Goal: Information Seeking & Learning: Learn about a topic

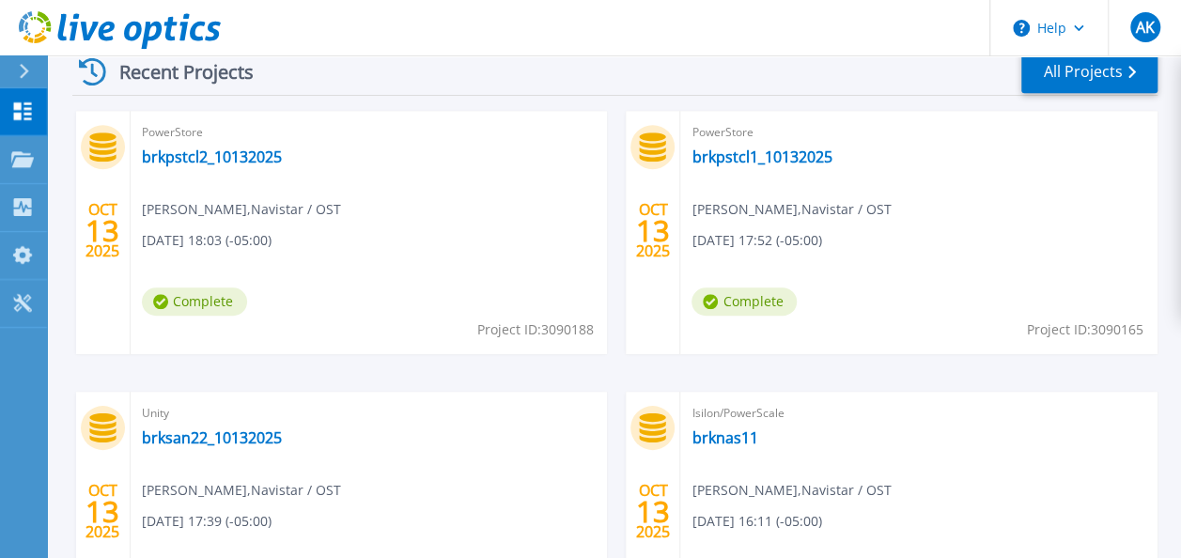
scroll to position [546, 0]
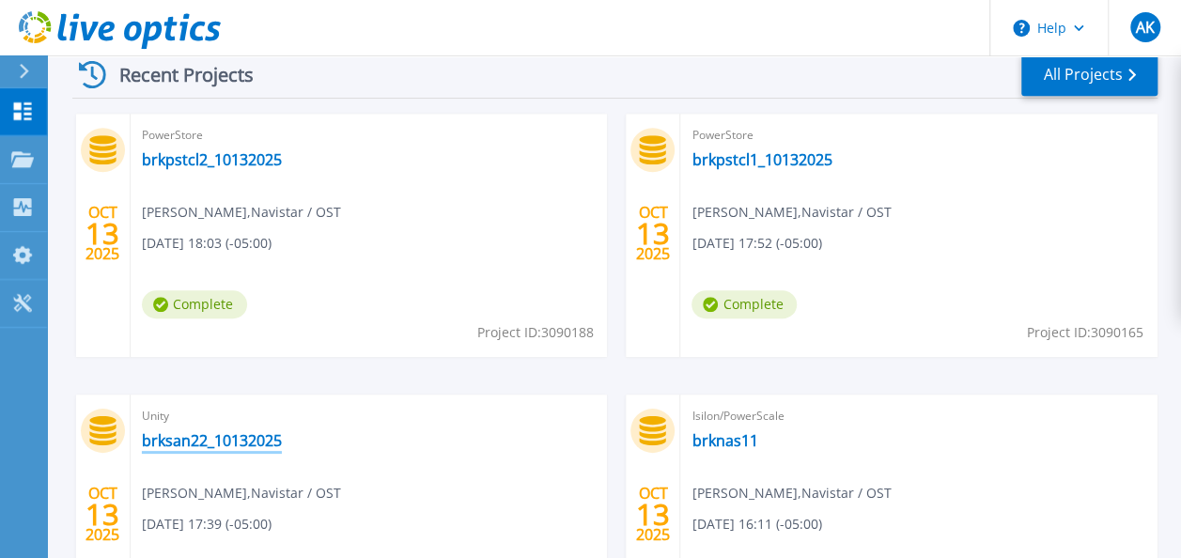
click at [169, 443] on link "brksan22_10132025" at bounding box center [212, 440] width 140 height 19
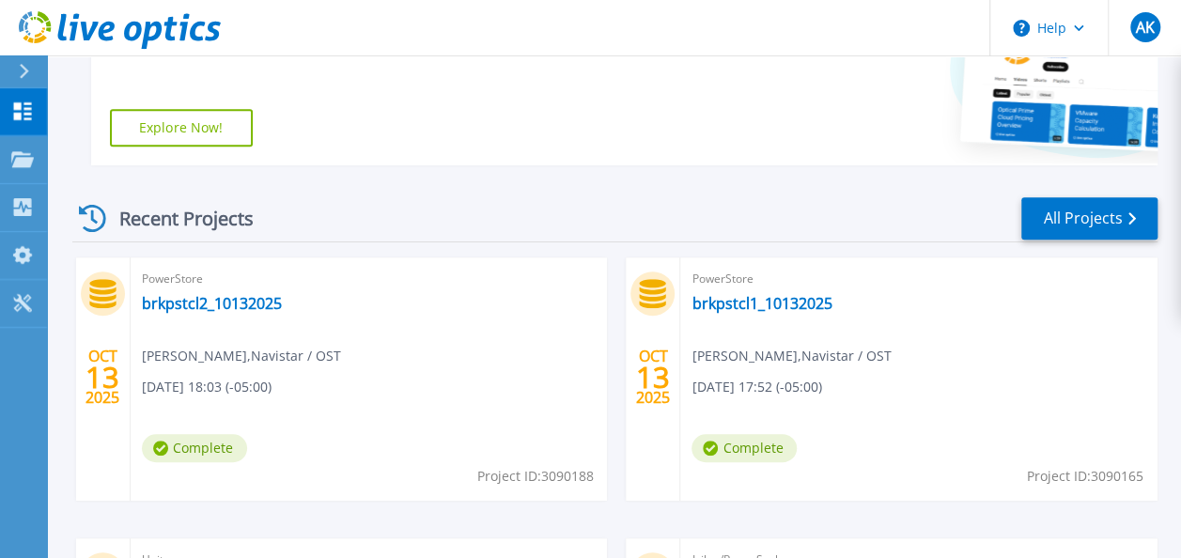
scroll to position [470, 0]
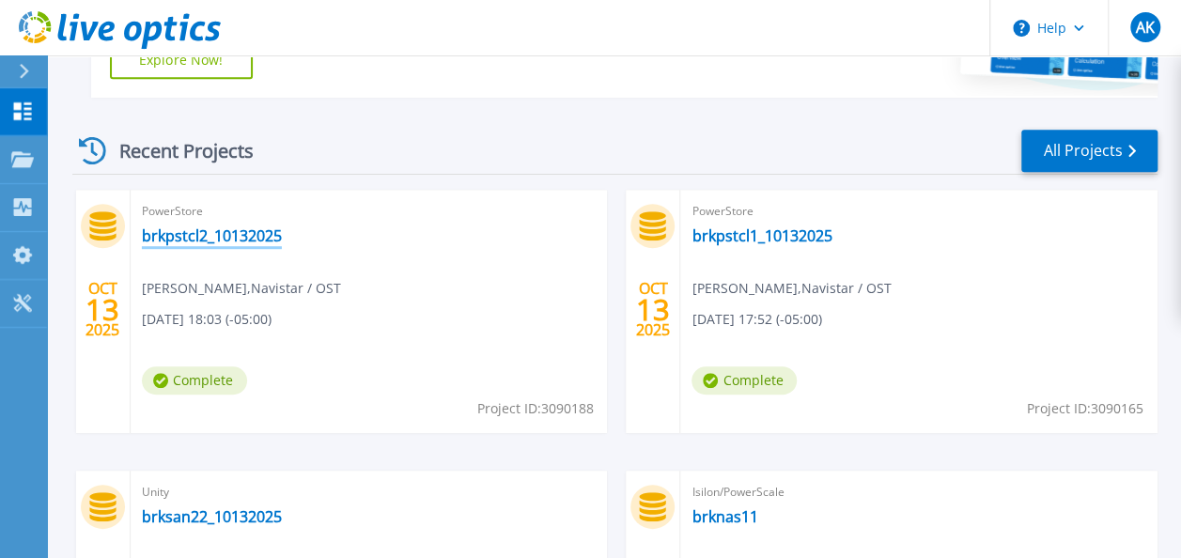
click at [190, 244] on link "brkpstcl2_10132025" at bounding box center [212, 235] width 140 height 19
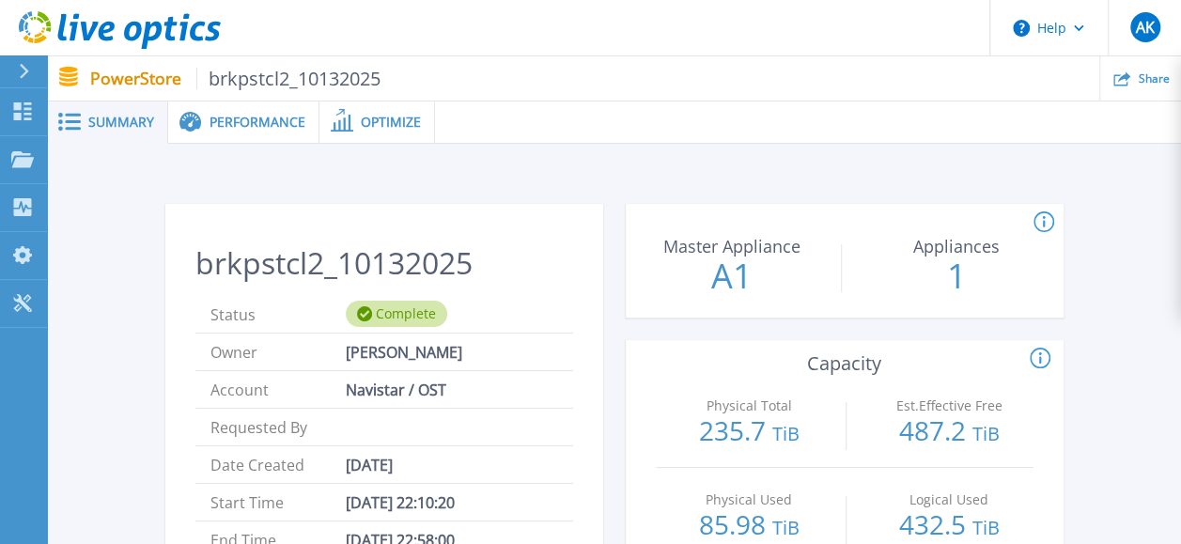
click at [222, 122] on span "Performance" at bounding box center [257, 122] width 96 height 13
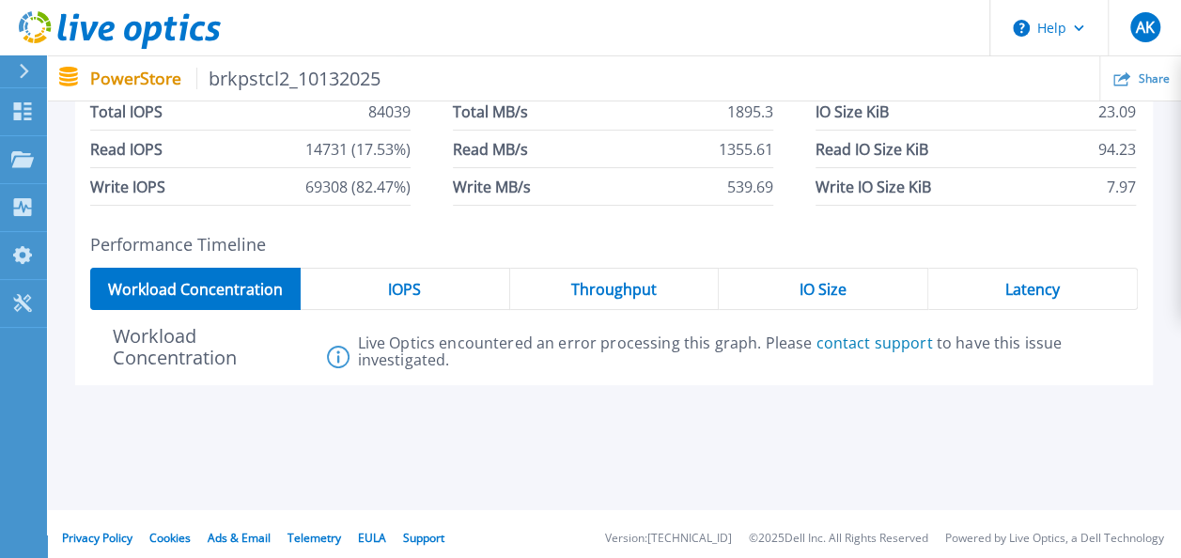
scroll to position [203, 0]
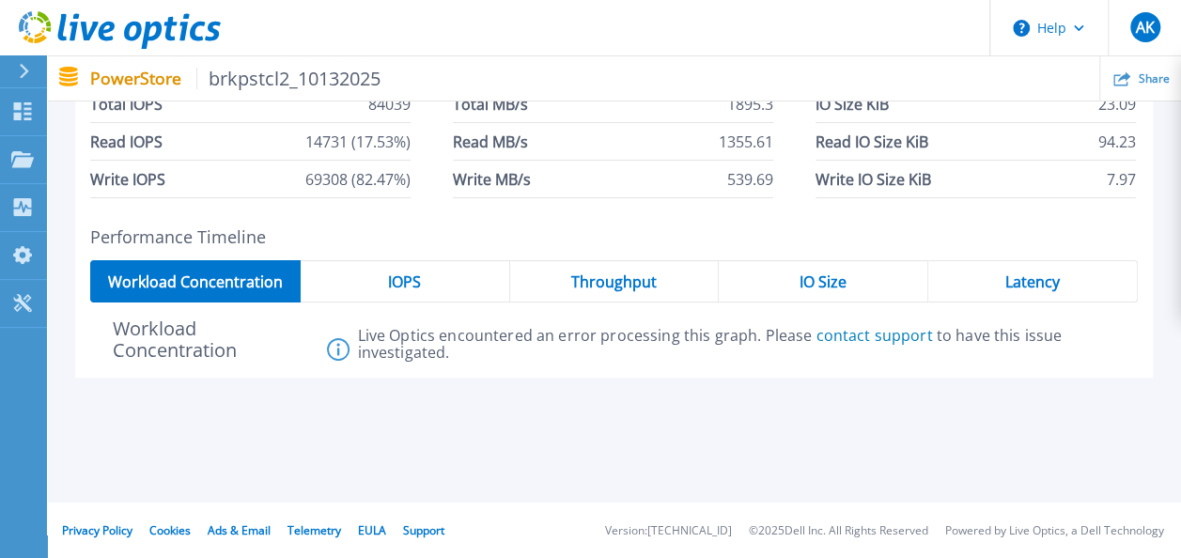
click at [379, 291] on div "IOPS" at bounding box center [405, 281] width 209 height 42
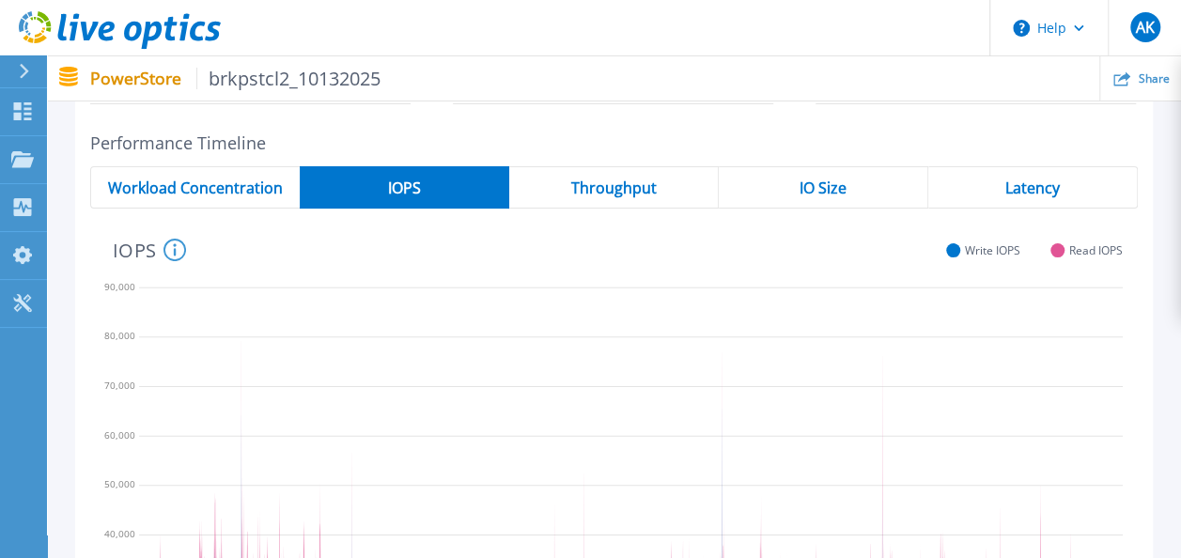
click at [209, 186] on span "Workload Concentration" at bounding box center [195, 187] width 175 height 15
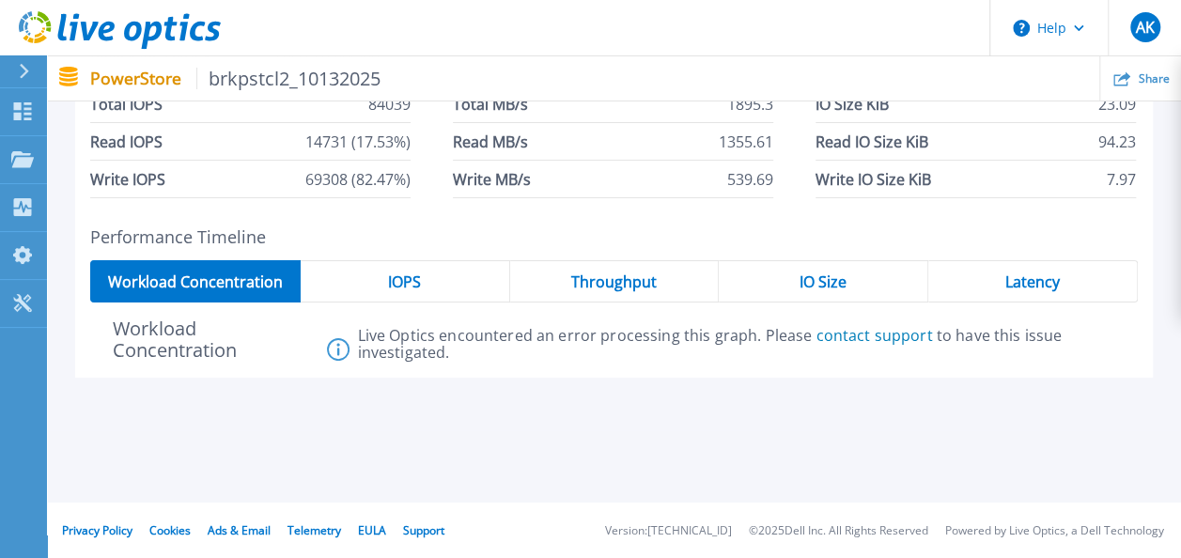
click at [629, 288] on span "Throughput" at bounding box center [613, 281] width 85 height 15
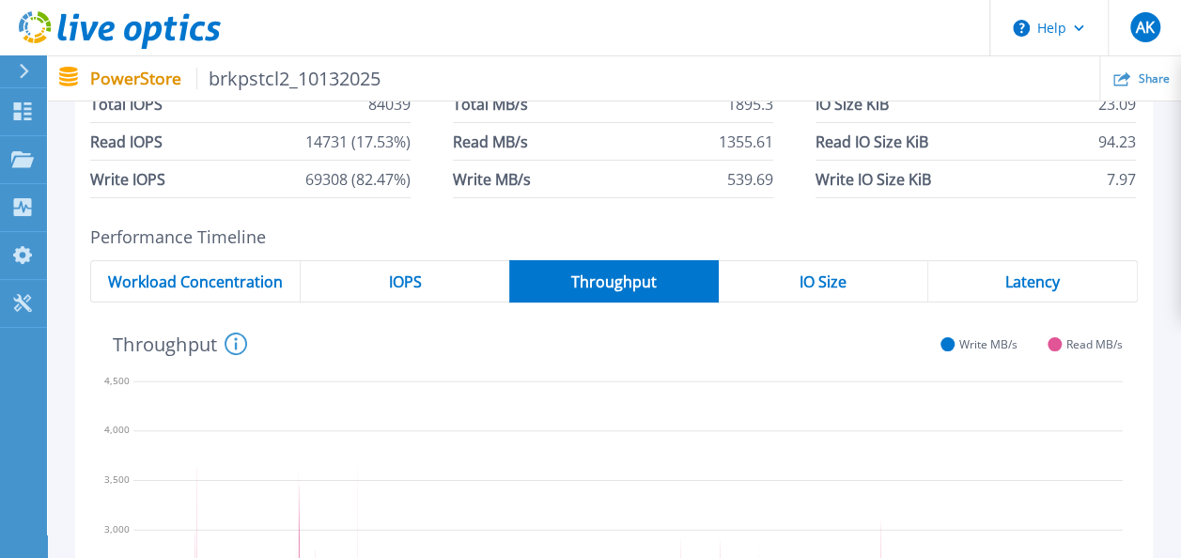
scroll to position [297, 0]
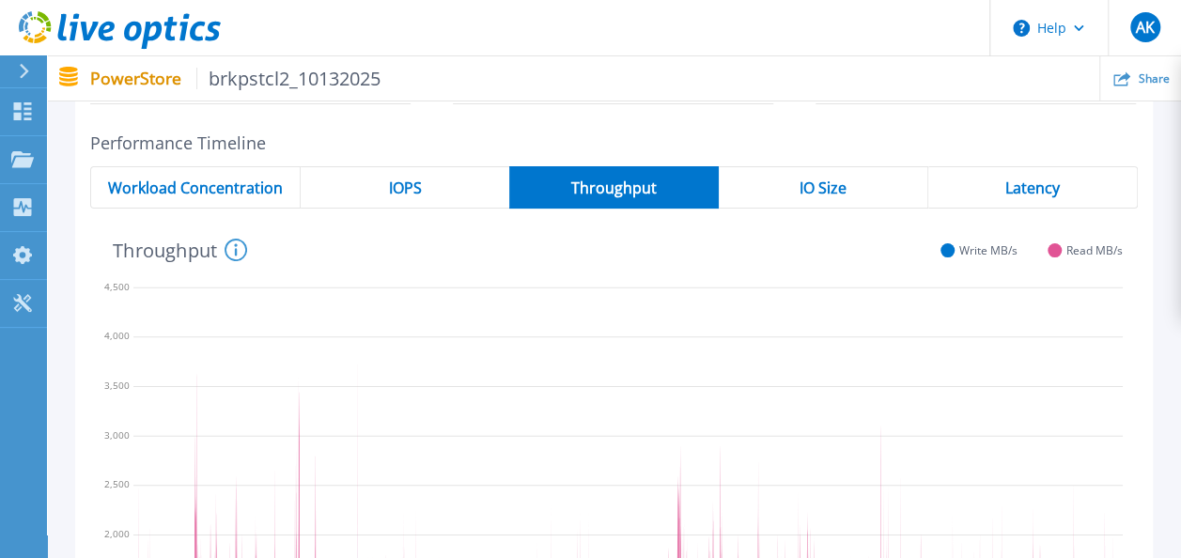
click at [869, 195] on div "IO Size" at bounding box center [823, 187] width 209 height 42
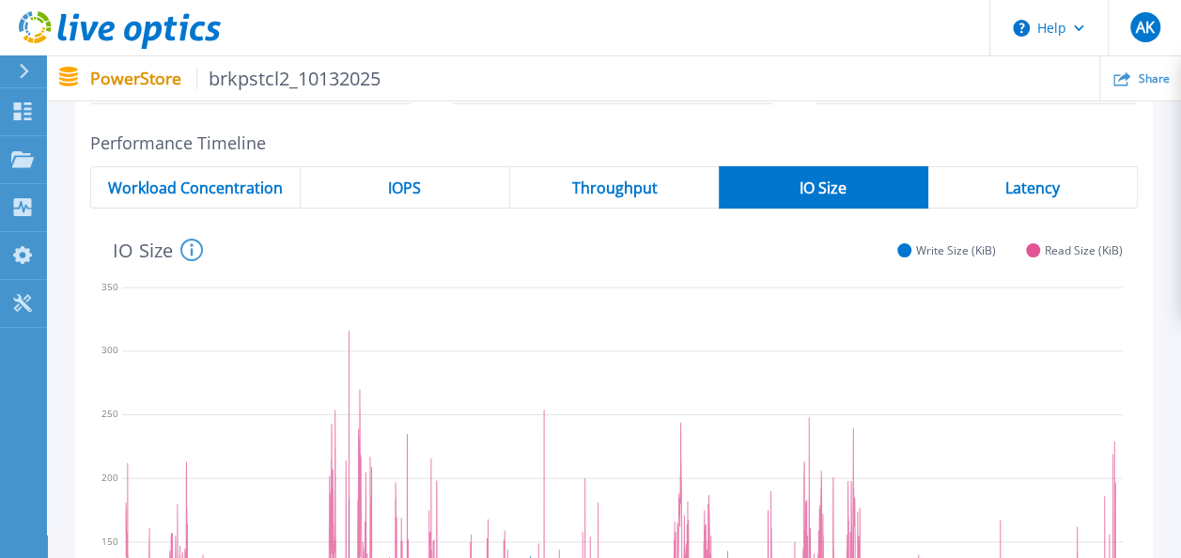
click at [1014, 189] on span "Latency" at bounding box center [1032, 187] width 54 height 15
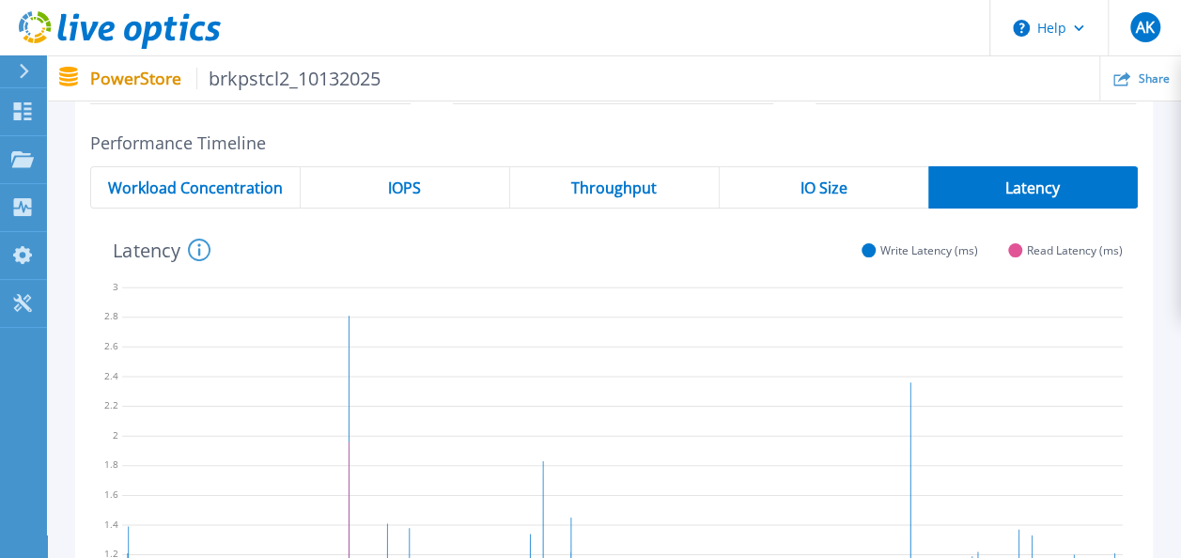
click at [220, 190] on span "Workload Concentration" at bounding box center [195, 187] width 175 height 15
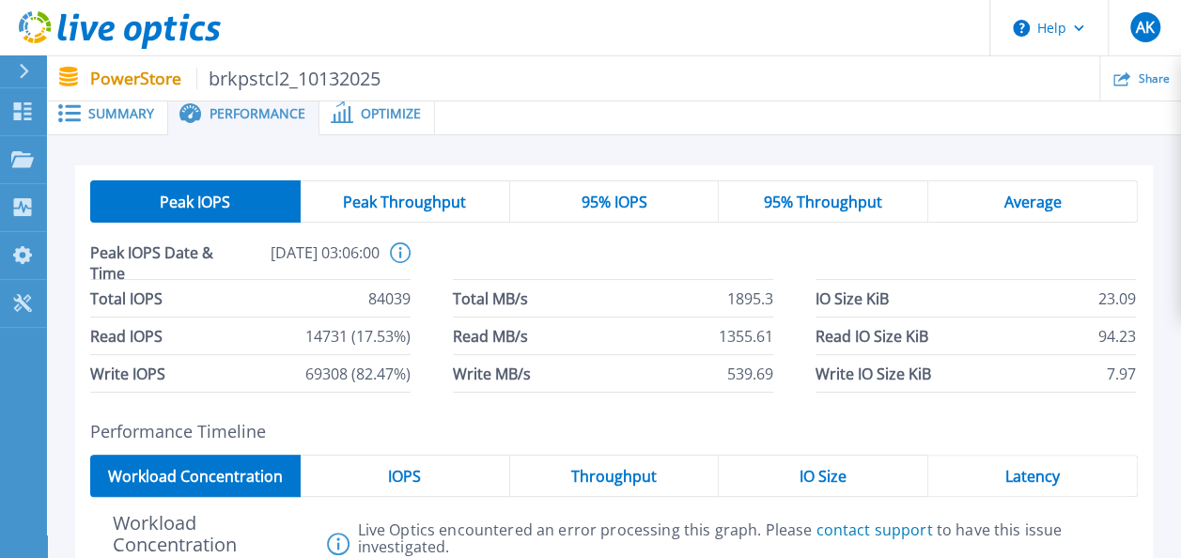
scroll to position [0, 0]
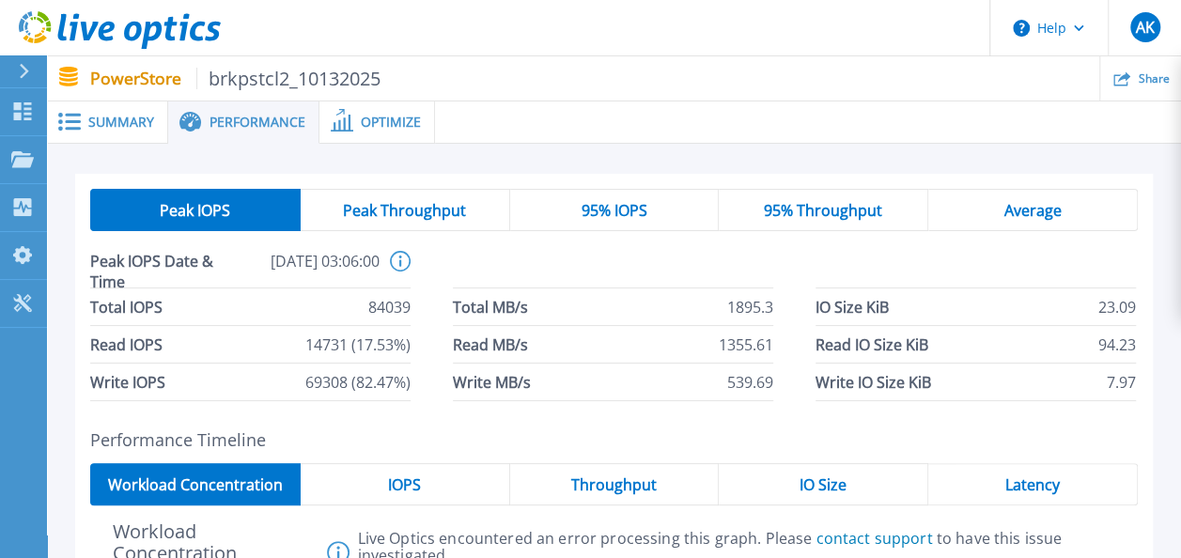
click at [409, 207] on span "Peak Throughput" at bounding box center [404, 210] width 123 height 15
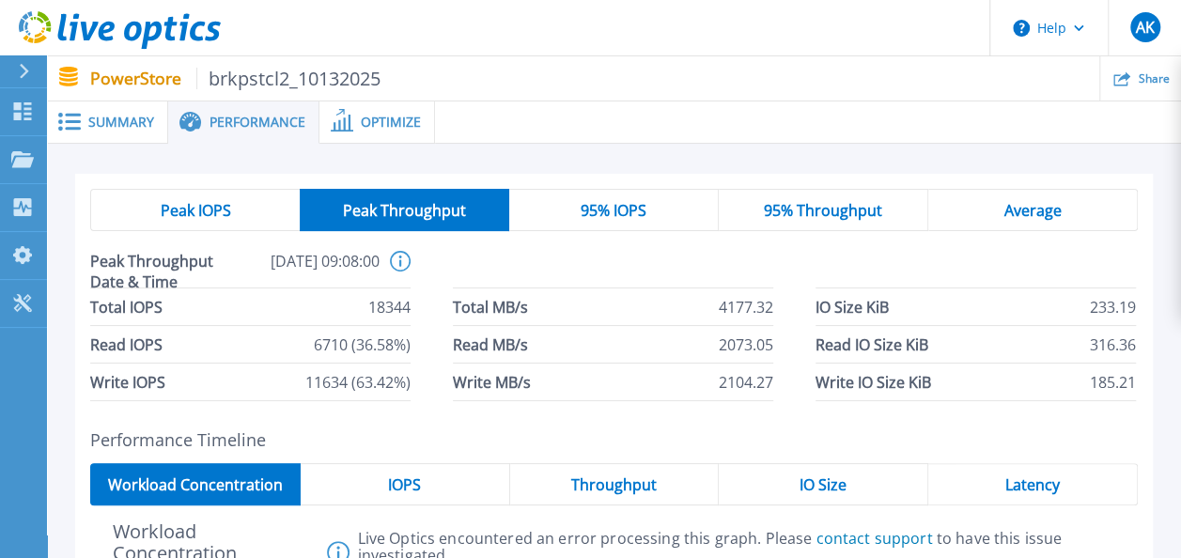
click at [625, 207] on span "95% IOPS" at bounding box center [613, 210] width 66 height 15
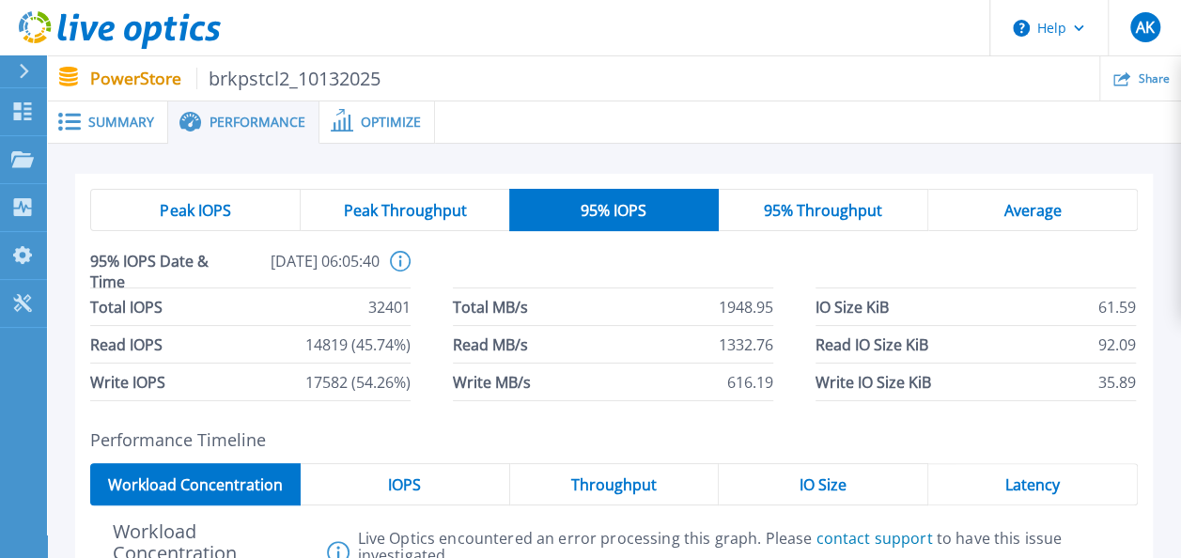
click at [825, 207] on span "95% Throughput" at bounding box center [823, 210] width 118 height 15
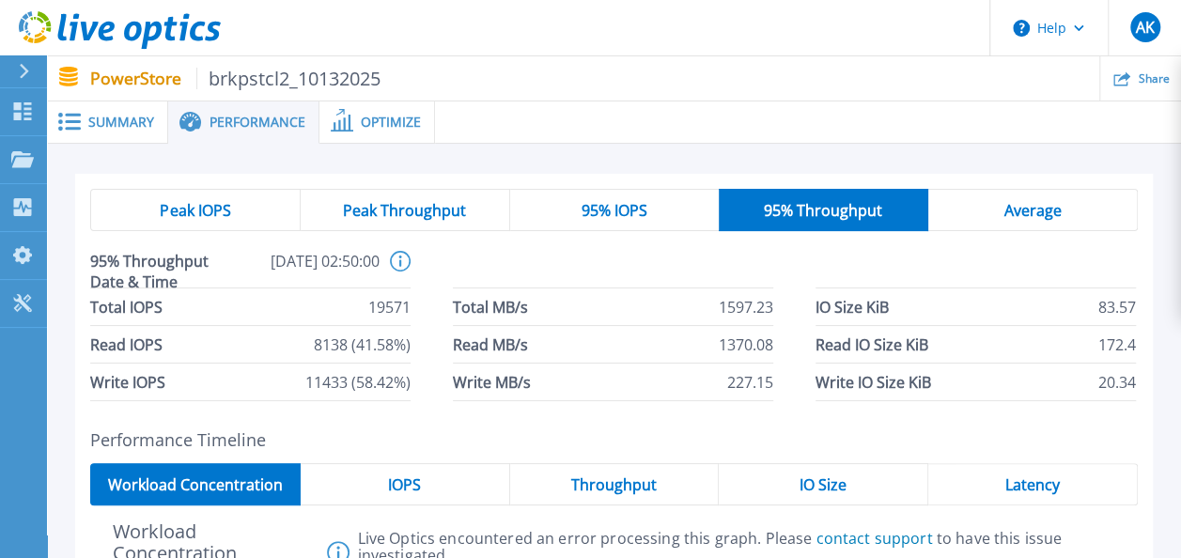
click at [1003, 207] on div "Average" at bounding box center [1032, 210] width 209 height 42
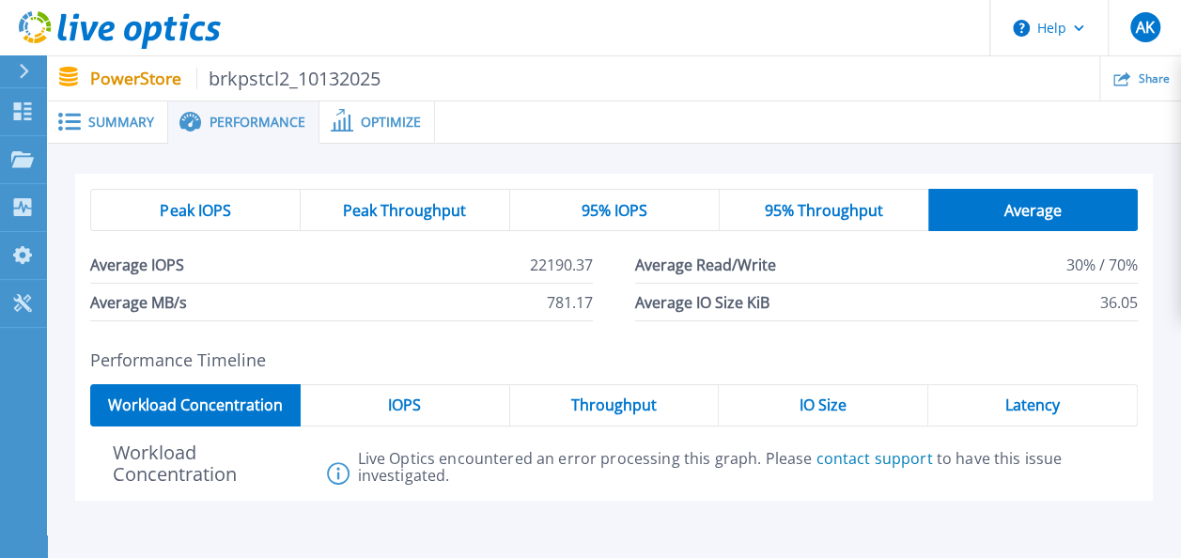
drag, startPoint x: 206, startPoint y: 203, endPoint x: 245, endPoint y: 189, distance: 41.9
click at [207, 204] on span "Peak IOPS" at bounding box center [195, 210] width 70 height 15
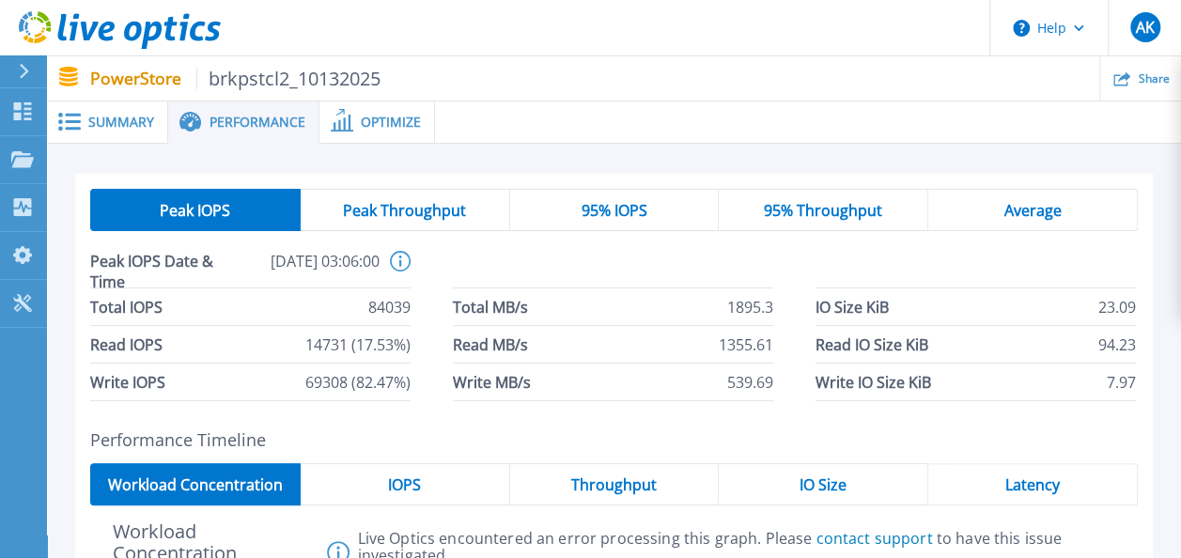
click at [363, 124] on span "Optimize" at bounding box center [391, 122] width 60 height 13
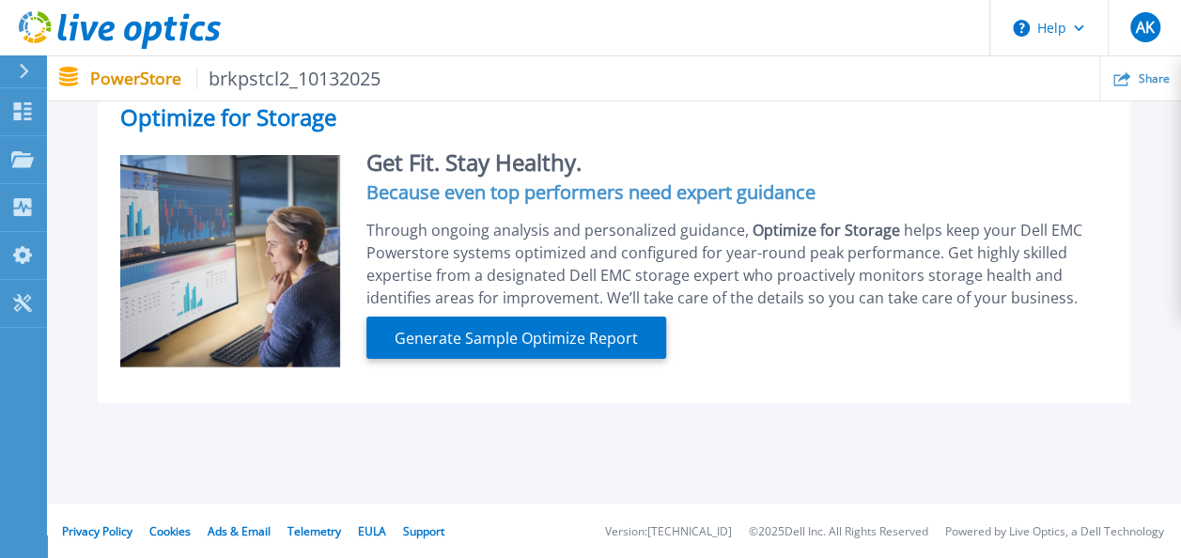
scroll to position [107, 0]
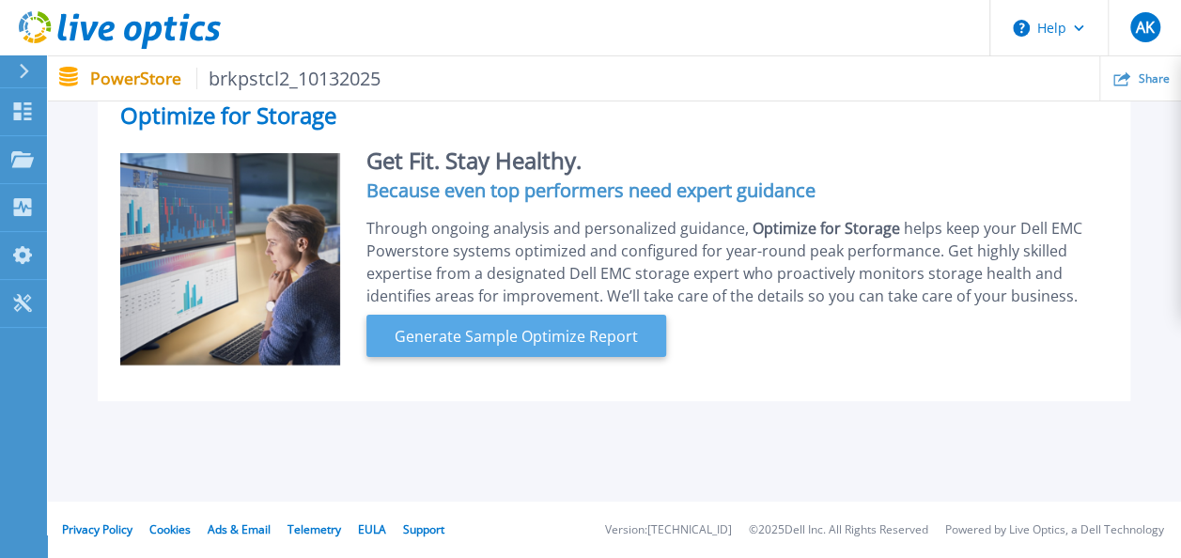
click at [477, 333] on span "Generate Sample Optimize Report" at bounding box center [516, 336] width 258 height 23
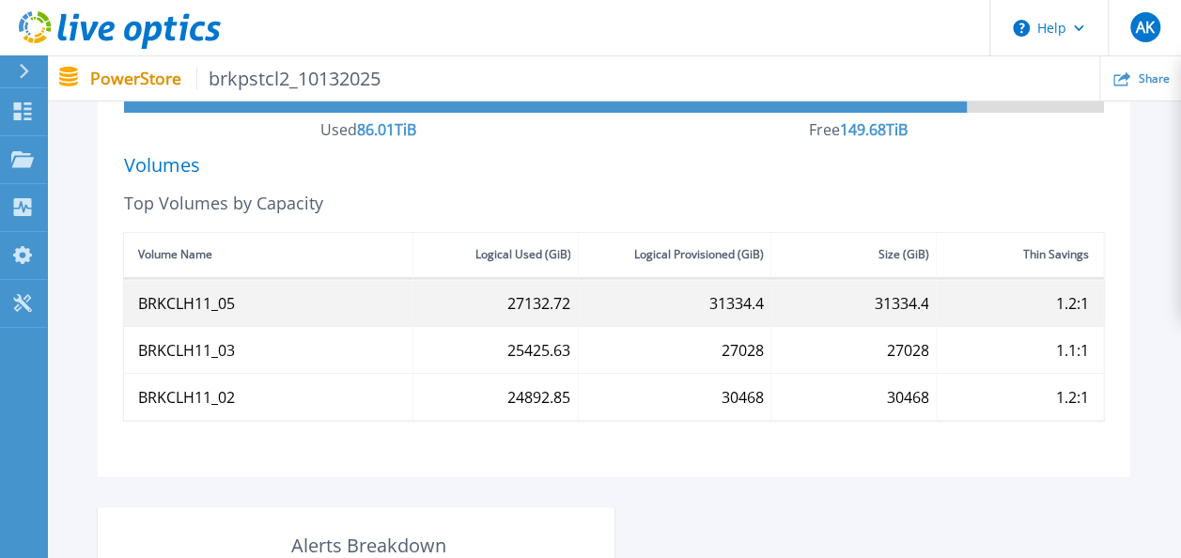
scroll to position [671, 0]
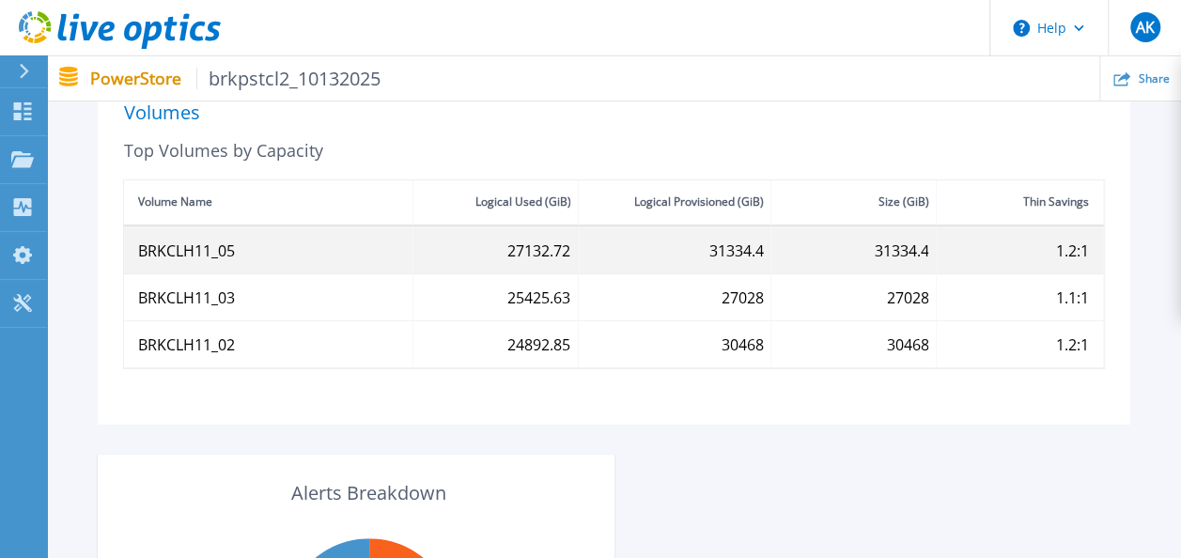
click at [317, 254] on div "BRKCLH11_05" at bounding box center [268, 250] width 289 height 46
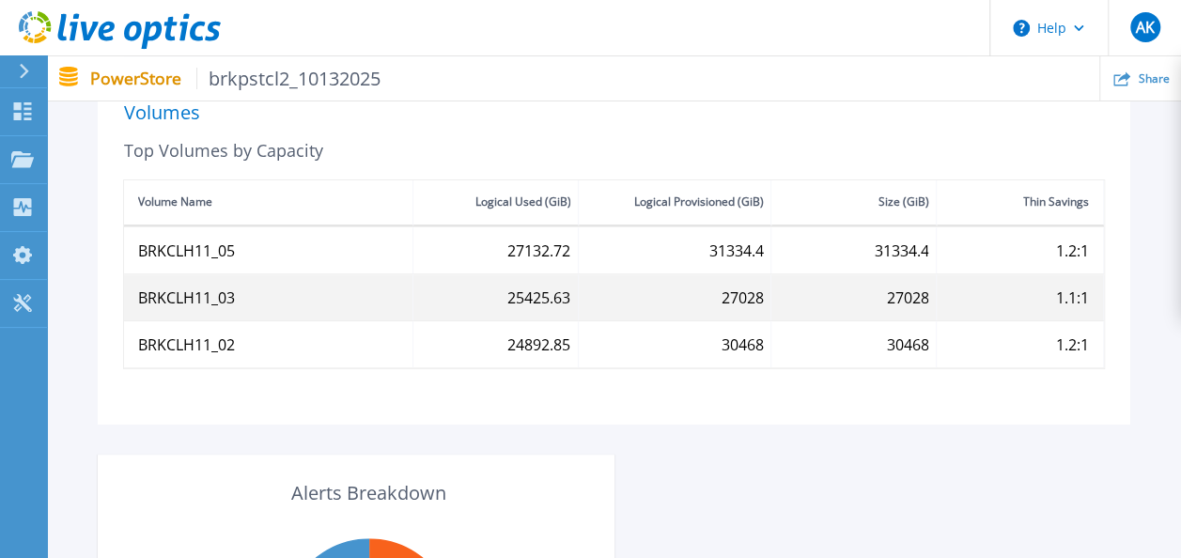
click at [314, 308] on div "BRKCLH11_03" at bounding box center [268, 297] width 289 height 46
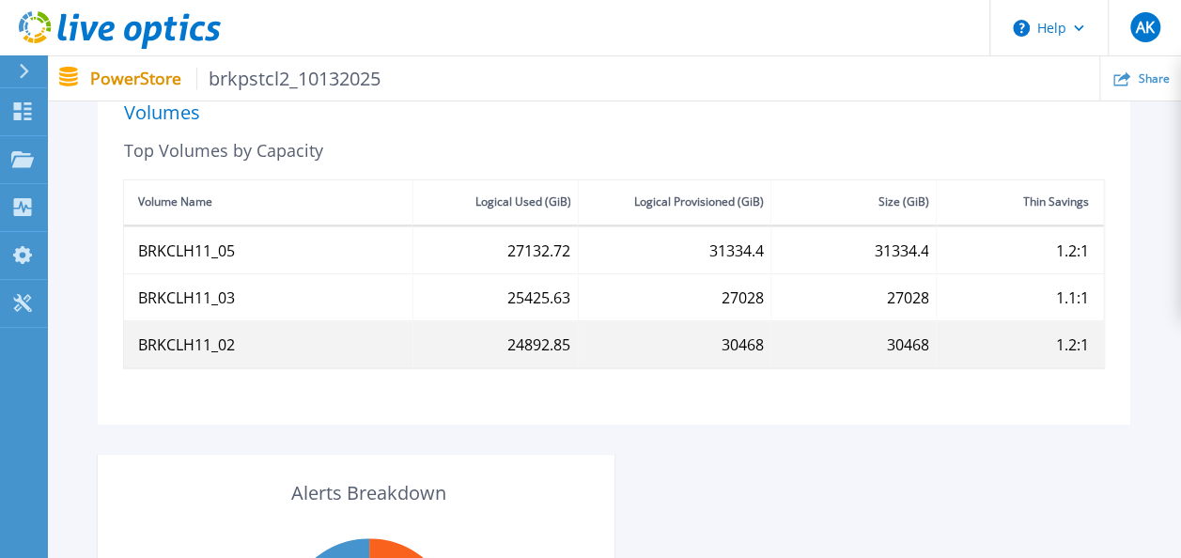
click at [306, 351] on div "BRKCLH11_02" at bounding box center [268, 344] width 289 height 46
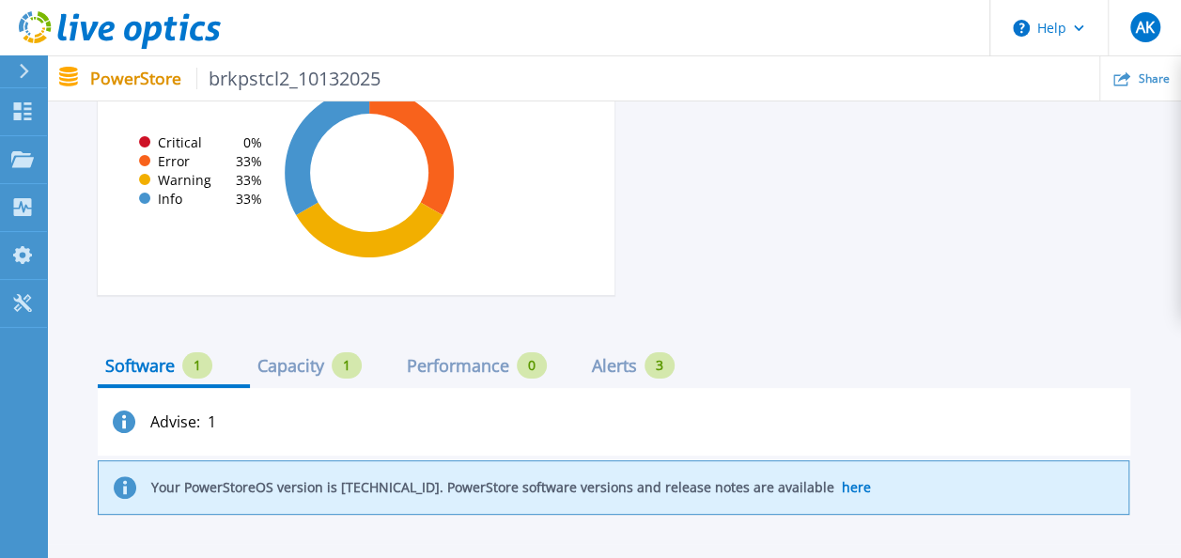
scroll to position [1234, 0]
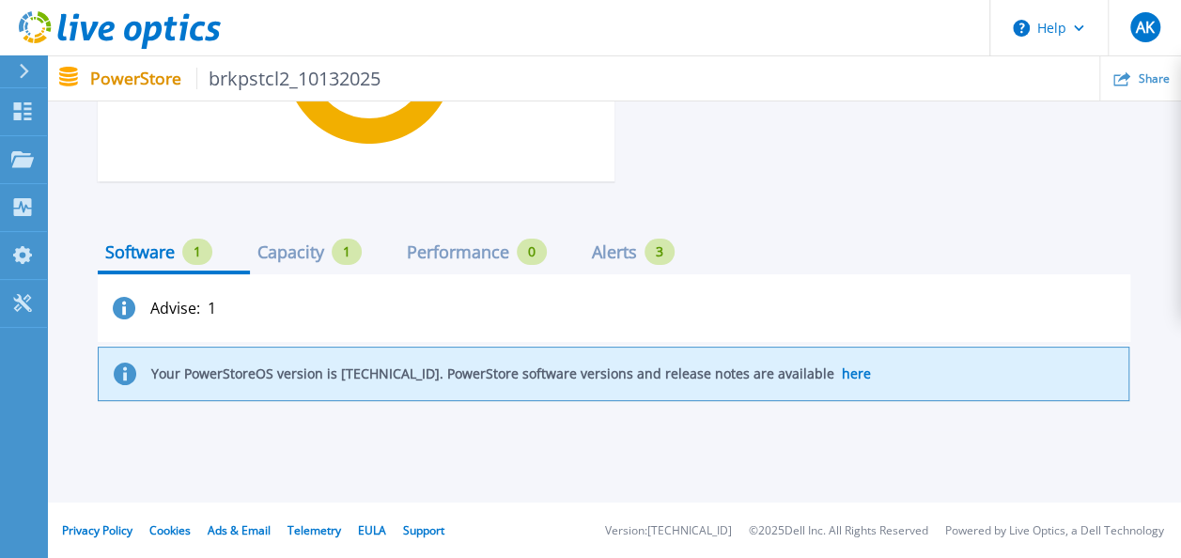
click at [291, 251] on div "Capacity" at bounding box center [290, 251] width 67 height 15
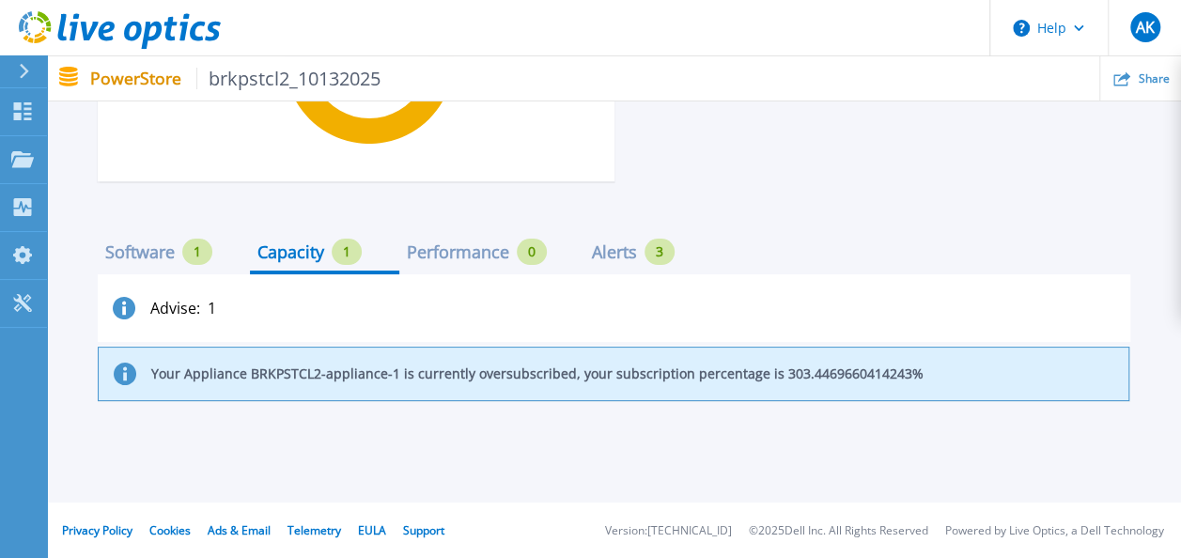
click at [462, 248] on div "Performance" at bounding box center [458, 251] width 102 height 15
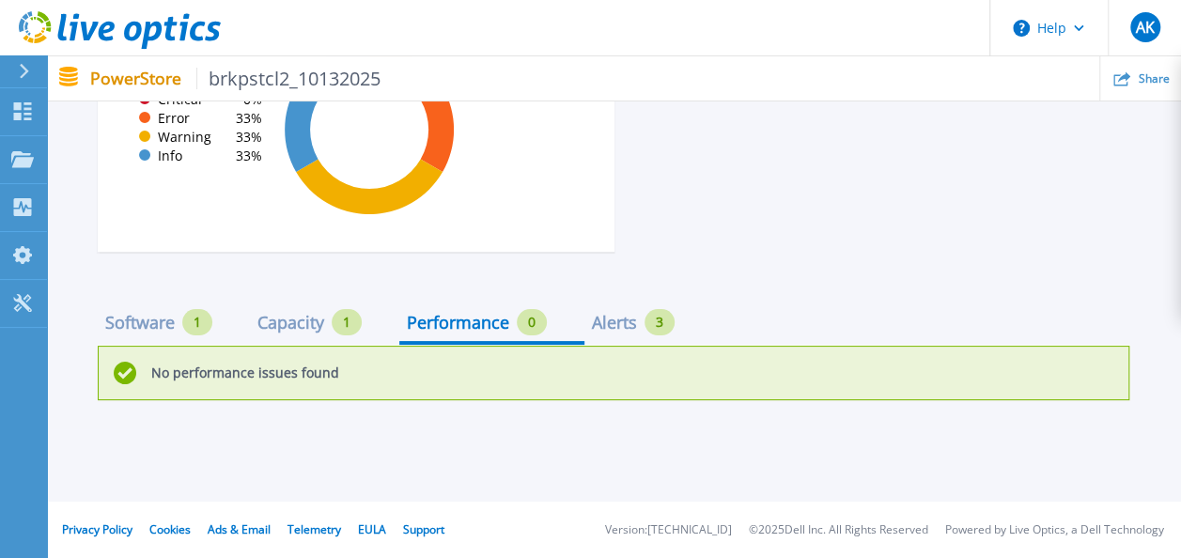
scroll to position [1163, 0]
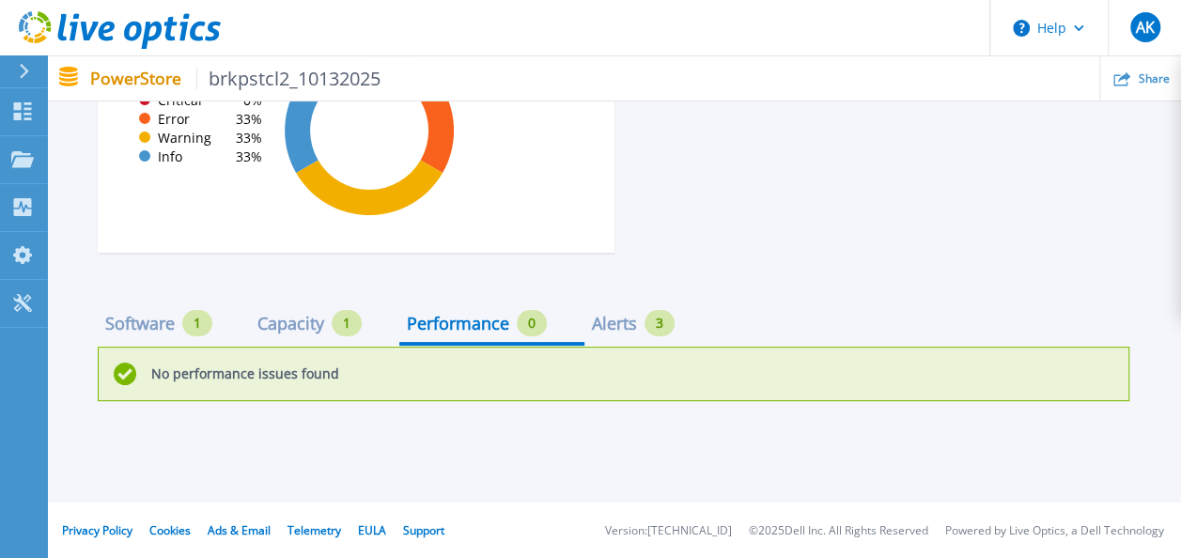
click at [609, 317] on div "Alerts" at bounding box center [614, 323] width 45 height 15
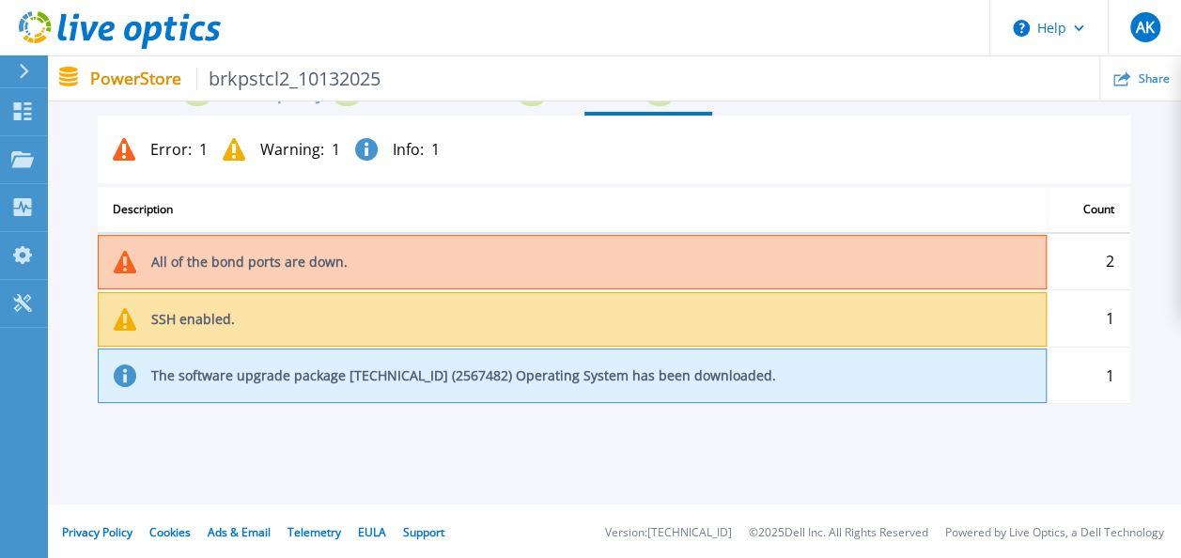
scroll to position [1205, 0]
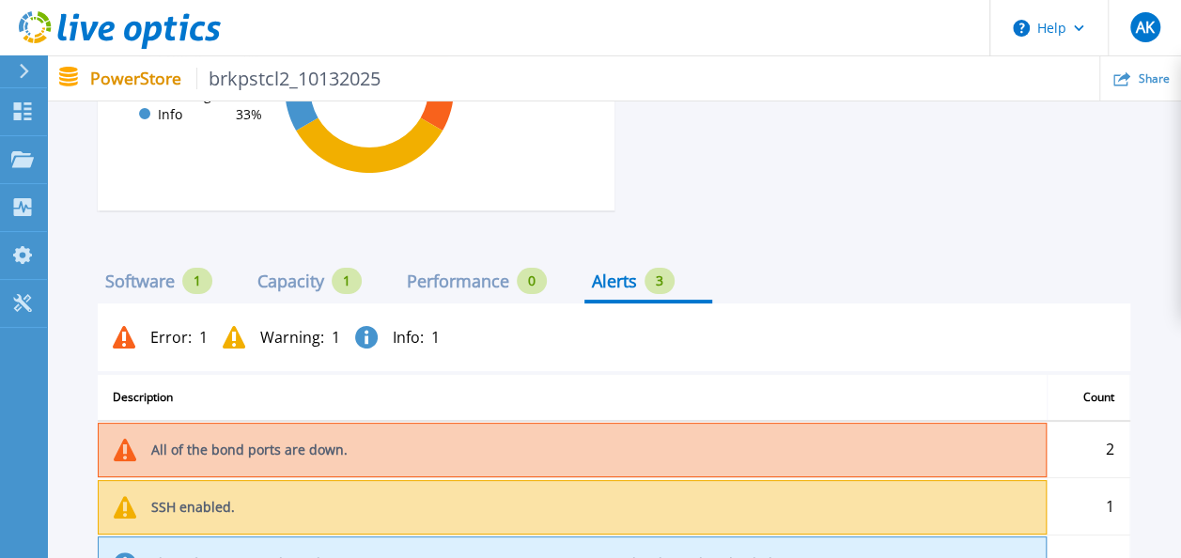
click at [308, 284] on div "Capacity" at bounding box center [290, 280] width 67 height 15
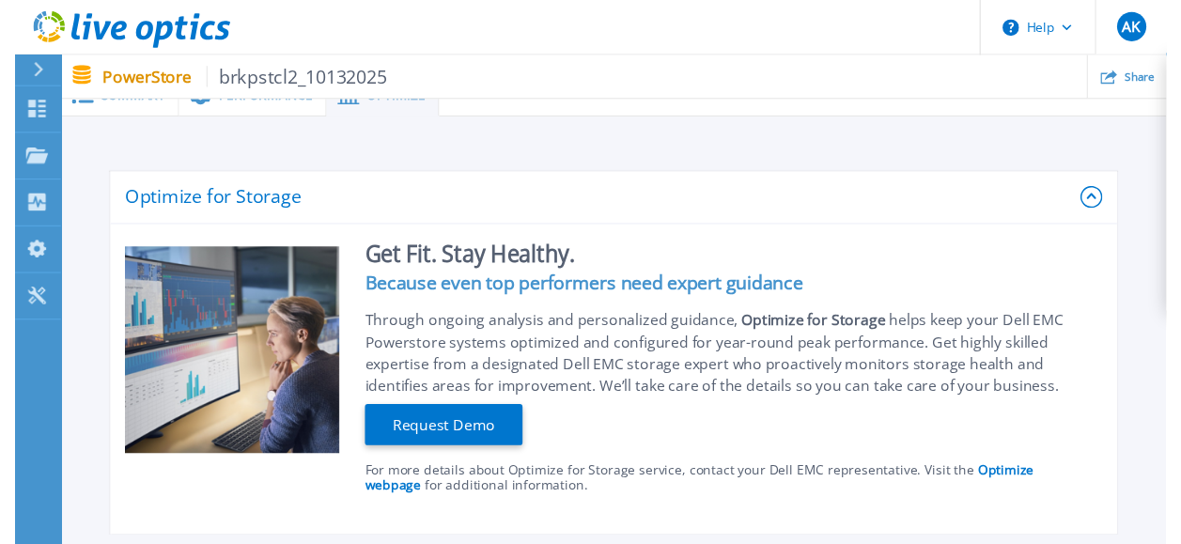
scroll to position [0, 0]
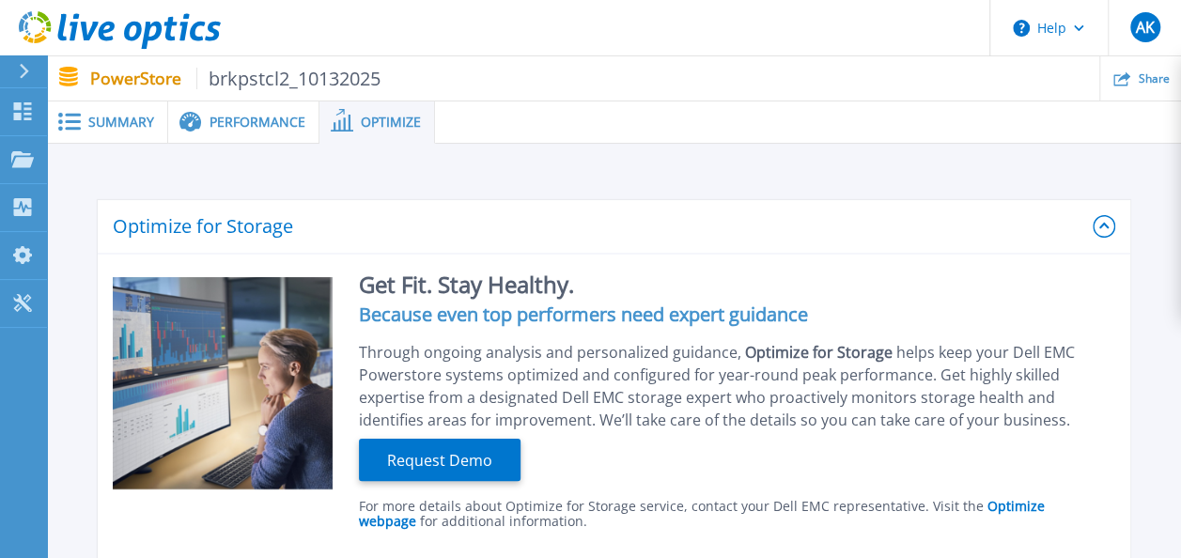
click at [220, 116] on span "Performance" at bounding box center [257, 122] width 96 height 13
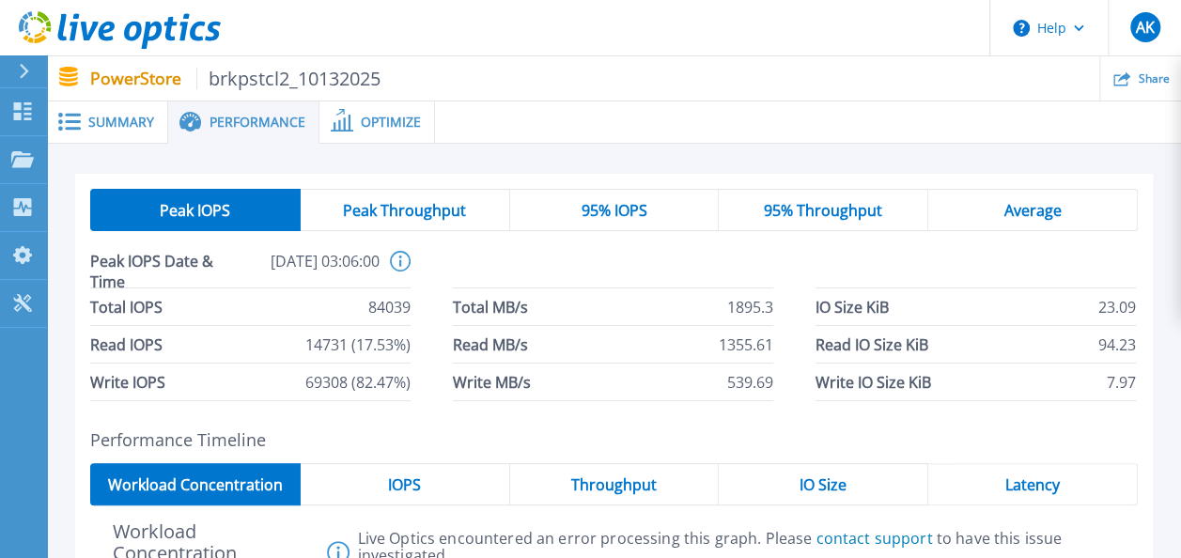
click at [92, 118] on span "Summary" at bounding box center [121, 122] width 66 height 13
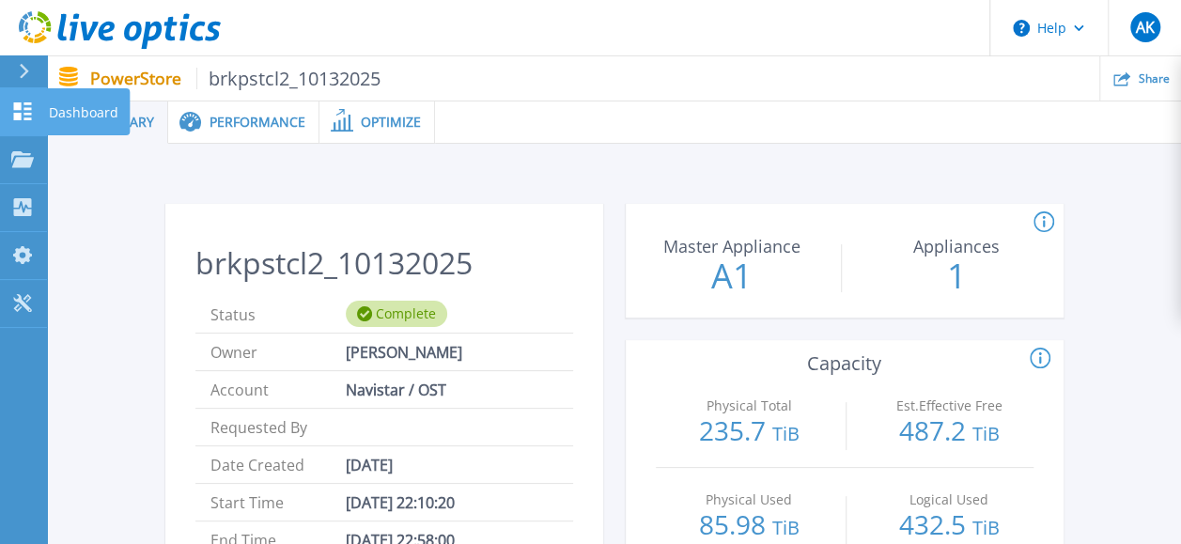
click at [29, 112] on icon at bounding box center [22, 111] width 23 height 18
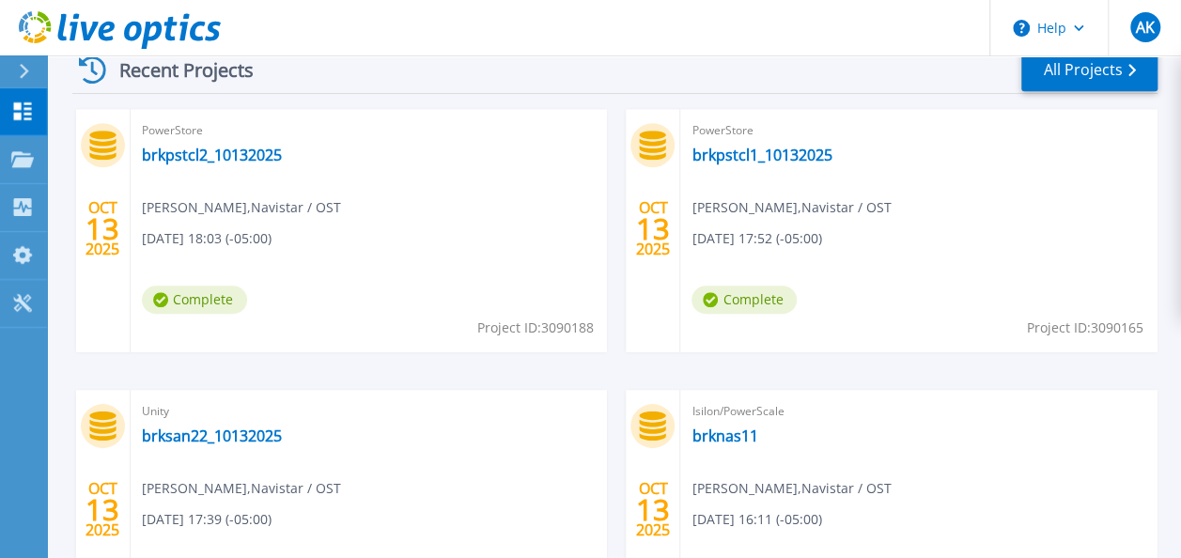
scroll to position [546, 0]
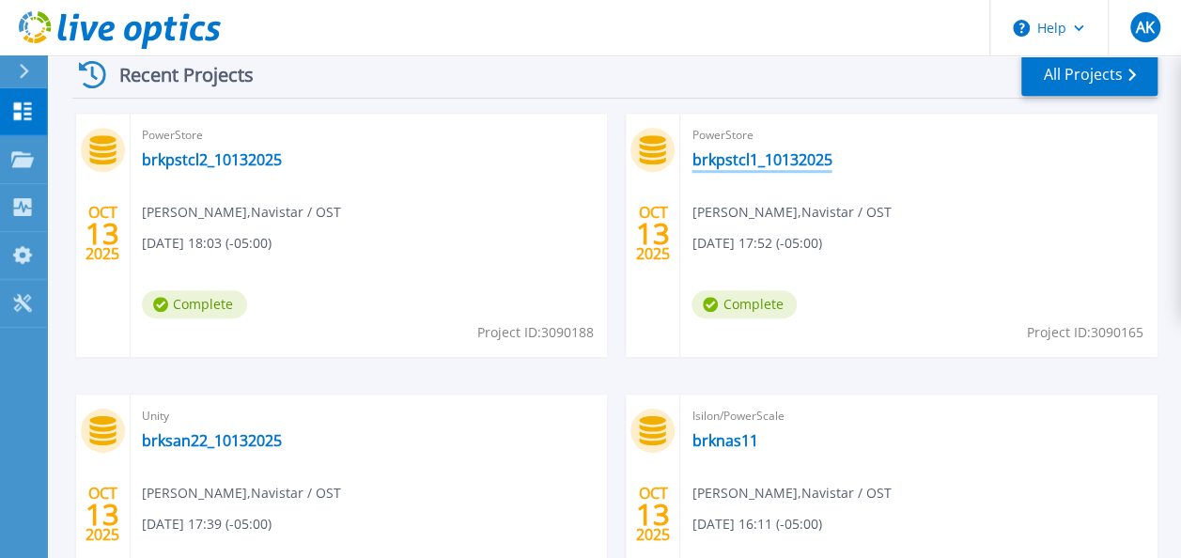
click at [729, 162] on link "brkpstcl1_10132025" at bounding box center [761, 159] width 140 height 19
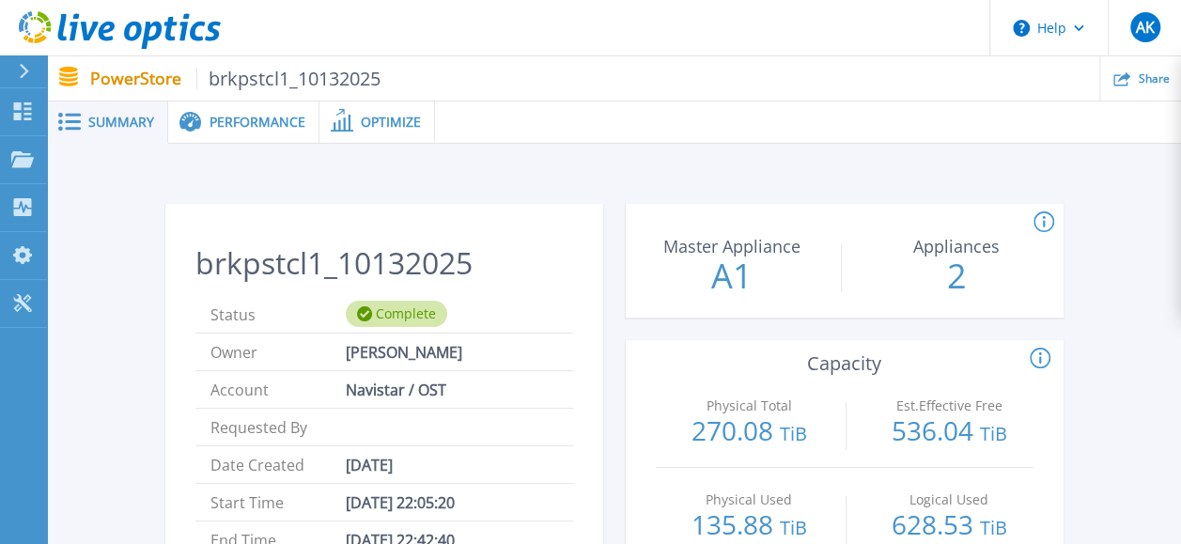
click at [231, 131] on div "Performance" at bounding box center [243, 122] width 151 height 42
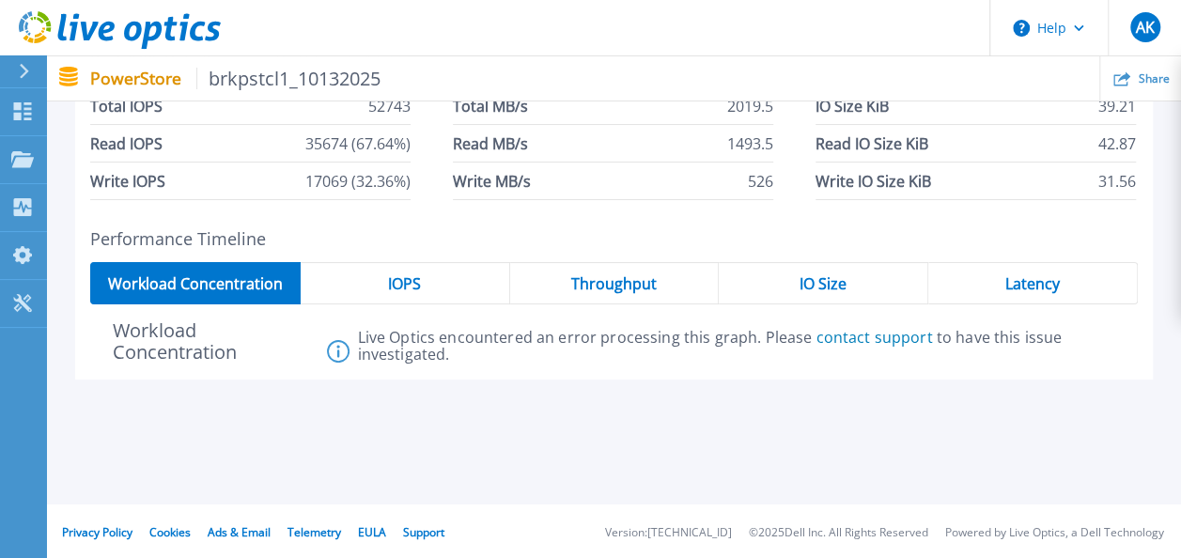
scroll to position [203, 0]
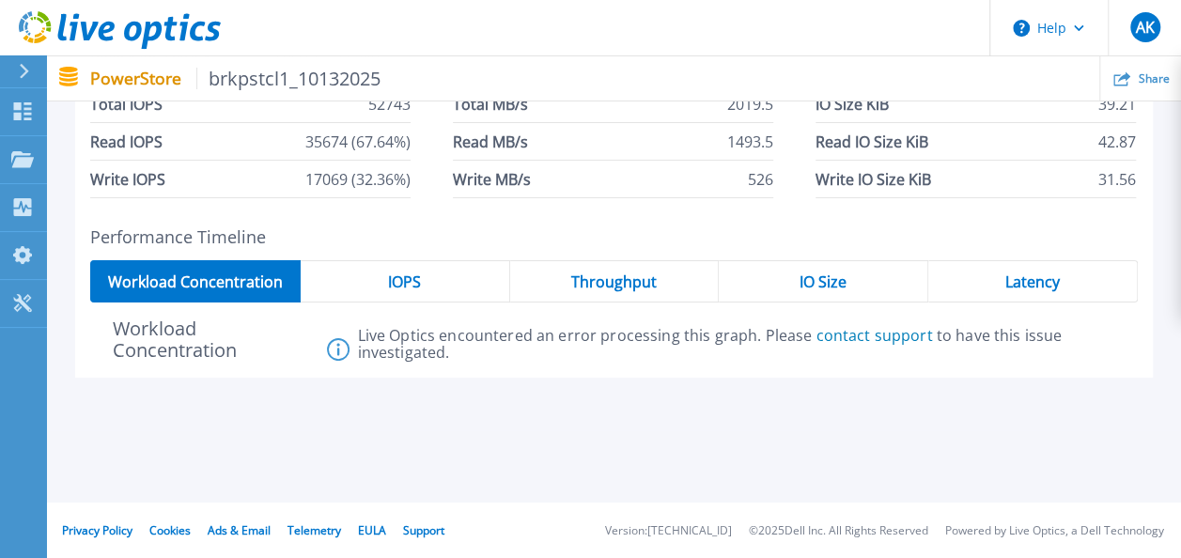
click at [376, 286] on div "IOPS" at bounding box center [405, 281] width 209 height 42
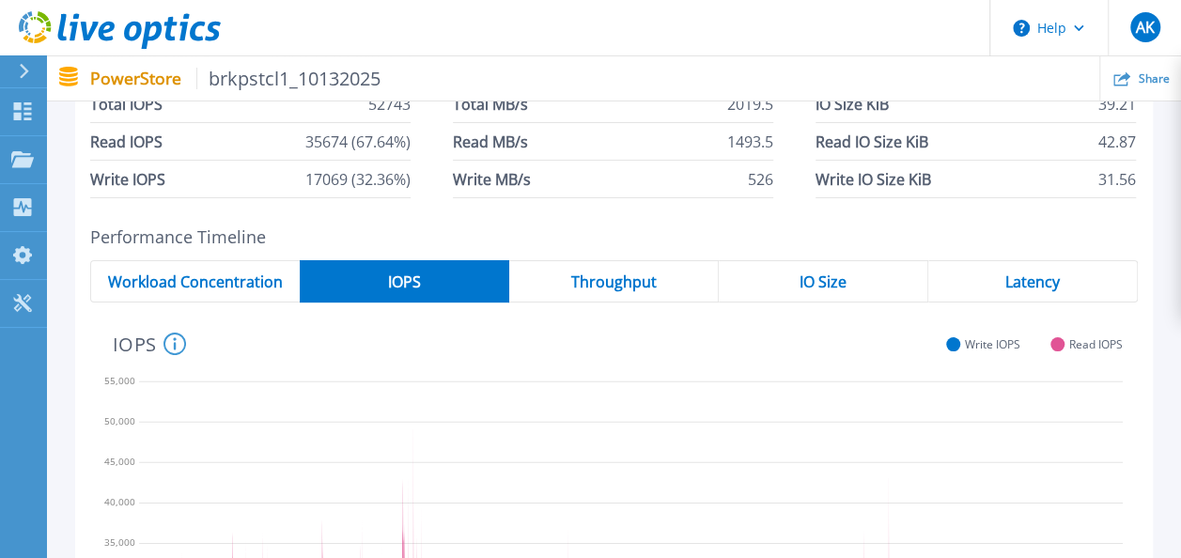
click at [616, 280] on span "Throughput" at bounding box center [613, 281] width 85 height 15
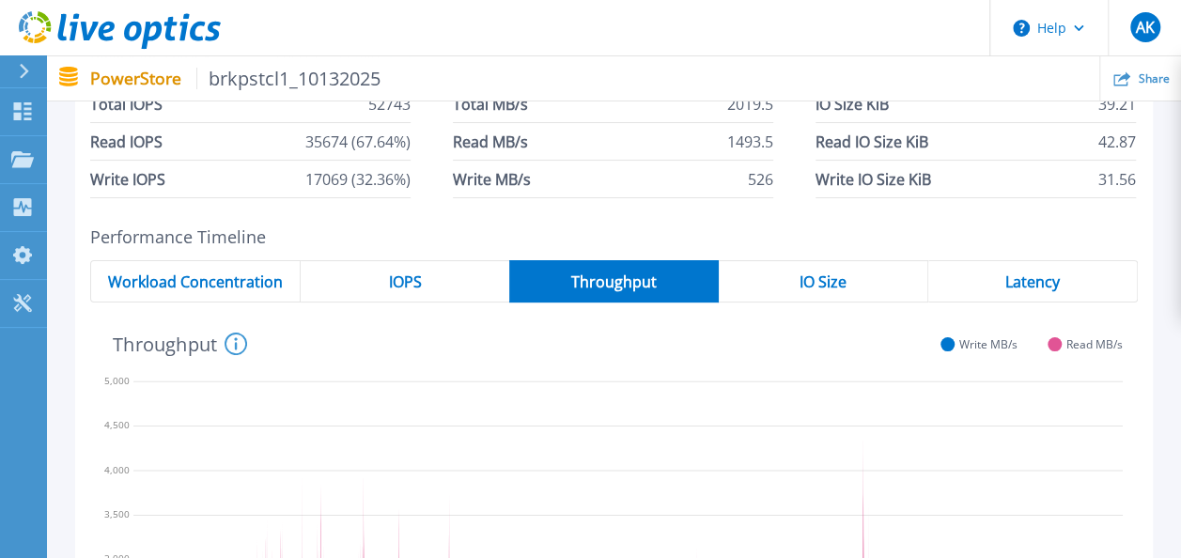
click at [812, 278] on span "IO Size" at bounding box center [822, 281] width 47 height 15
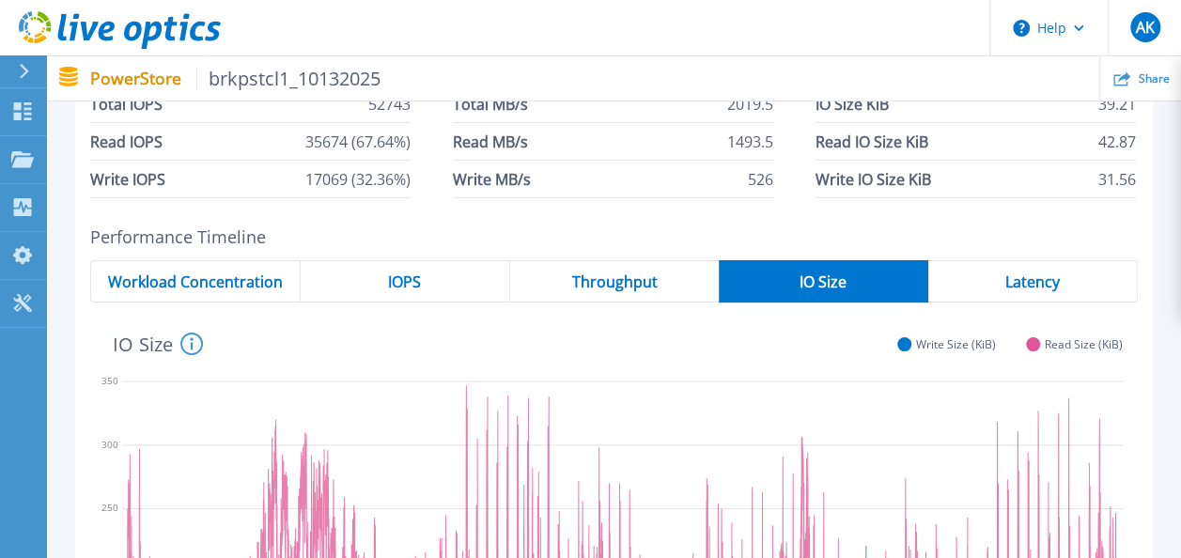
click at [1022, 283] on span "Latency" at bounding box center [1032, 281] width 54 height 15
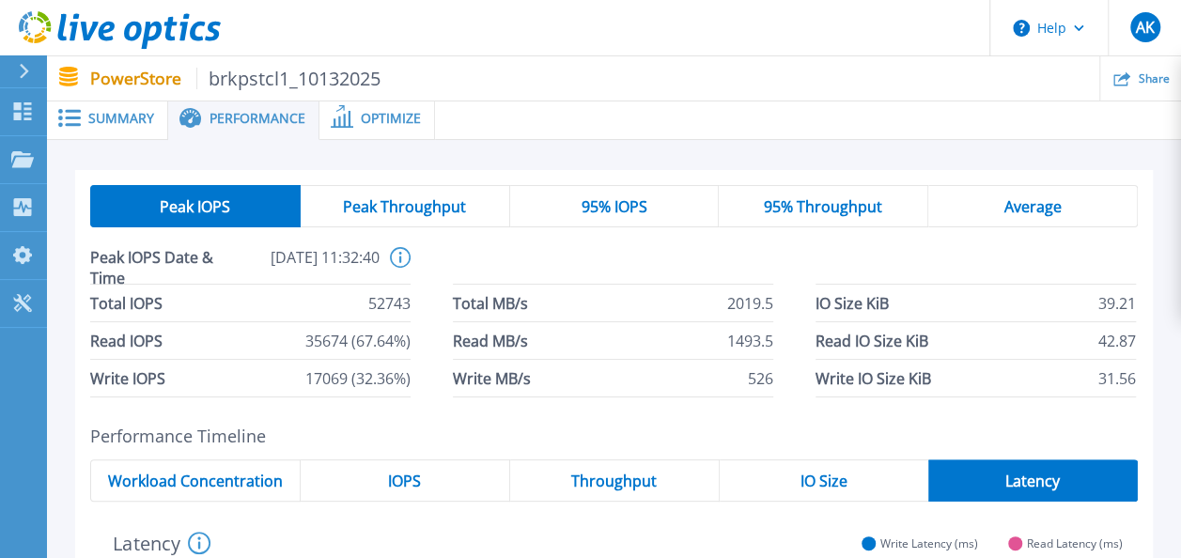
scroll to position [0, 0]
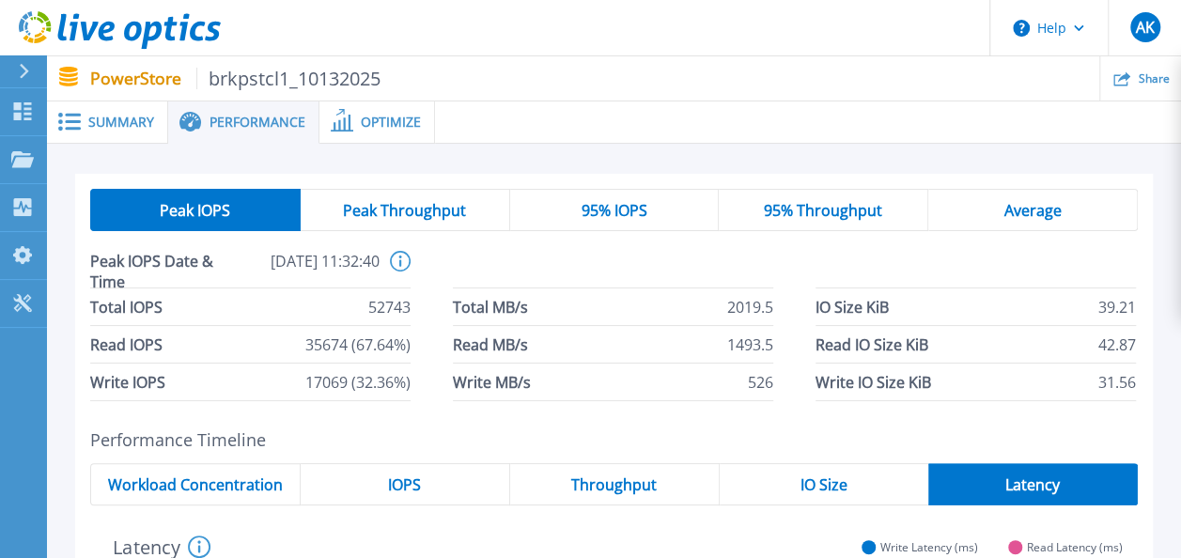
click at [362, 122] on span "Optimize" at bounding box center [391, 122] width 60 height 13
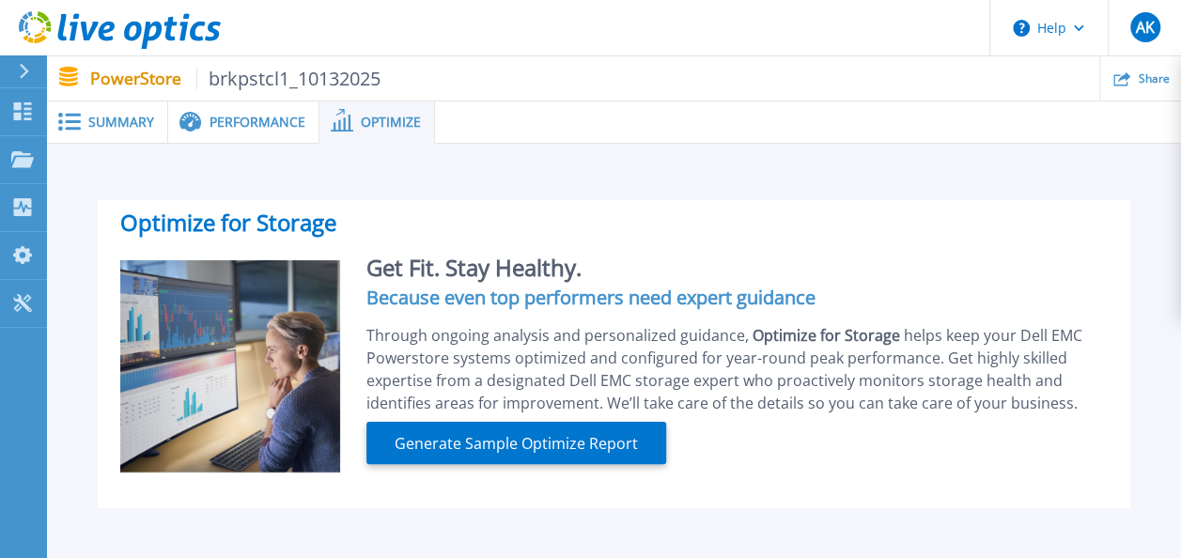
click at [234, 120] on span "Performance" at bounding box center [257, 122] width 96 height 13
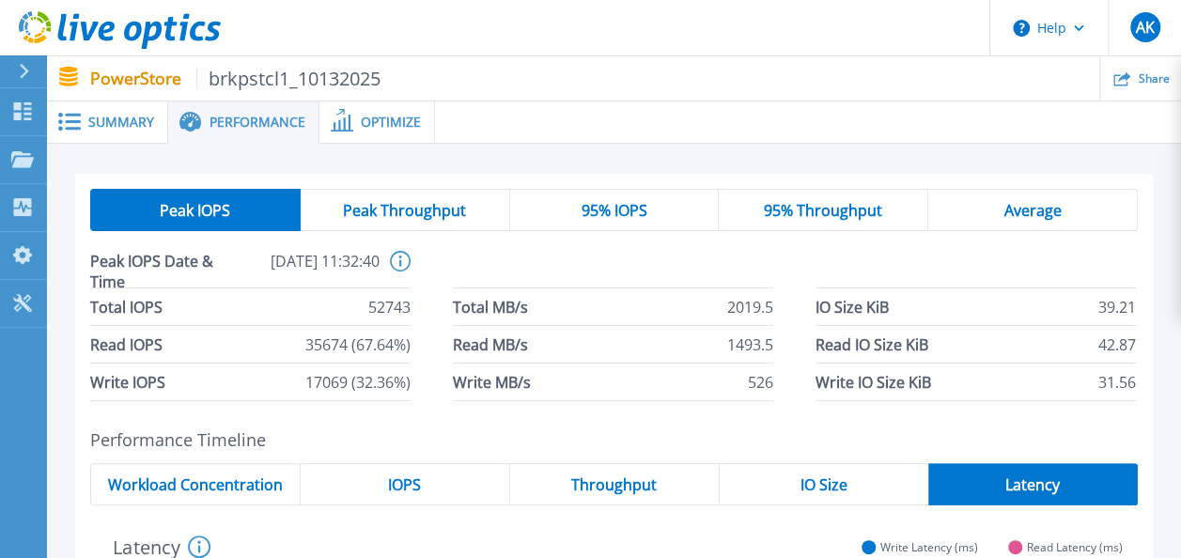
click at [113, 131] on div "Summary" at bounding box center [107, 122] width 121 height 42
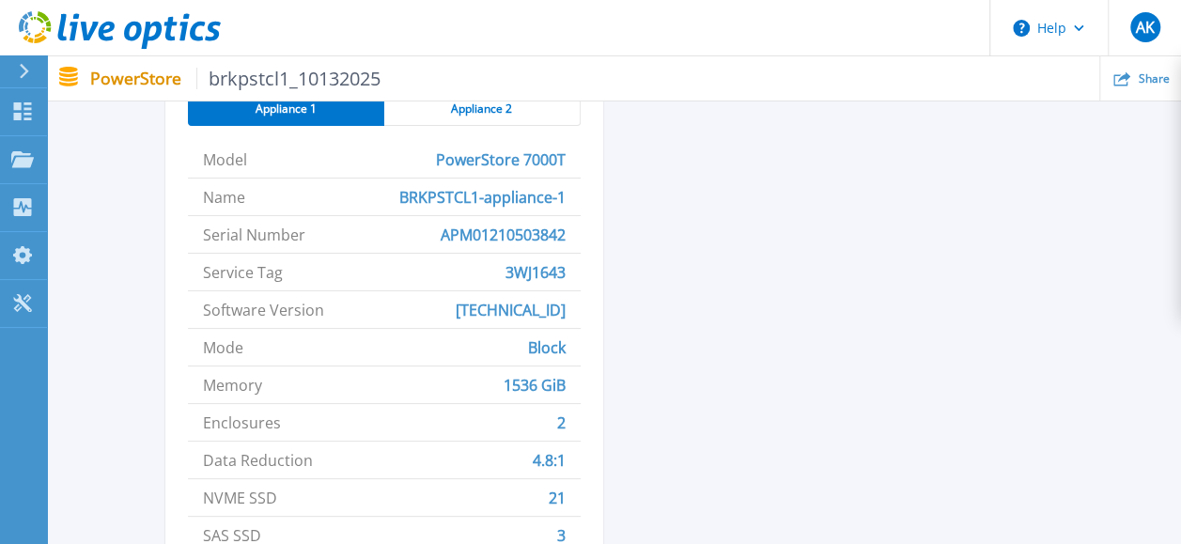
scroll to position [751, 0]
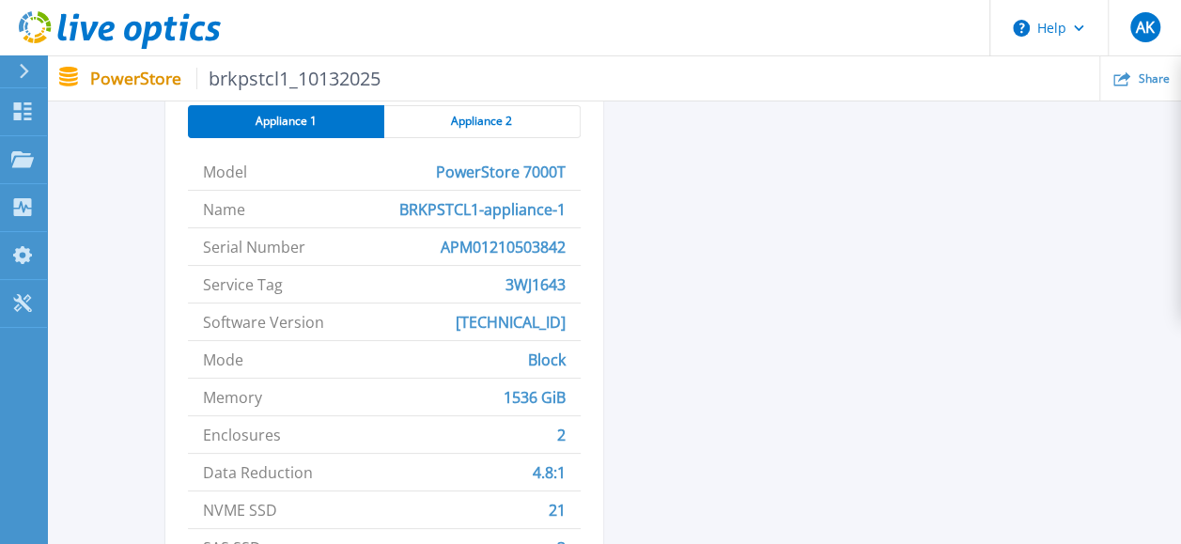
click at [468, 116] on span "Appliance 2" at bounding box center [481, 121] width 61 height 15
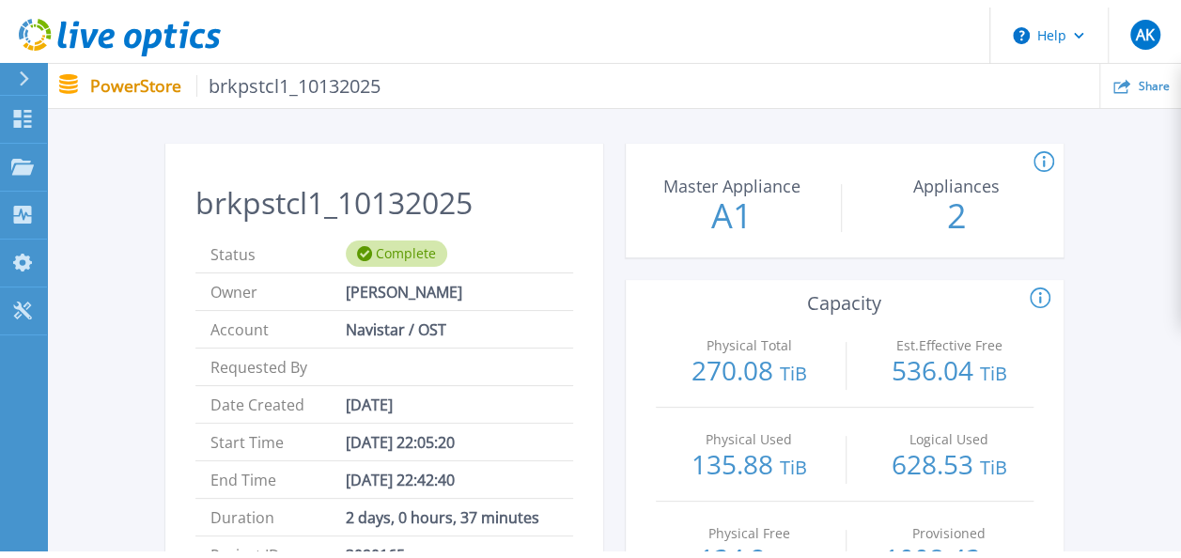
scroll to position [0, 0]
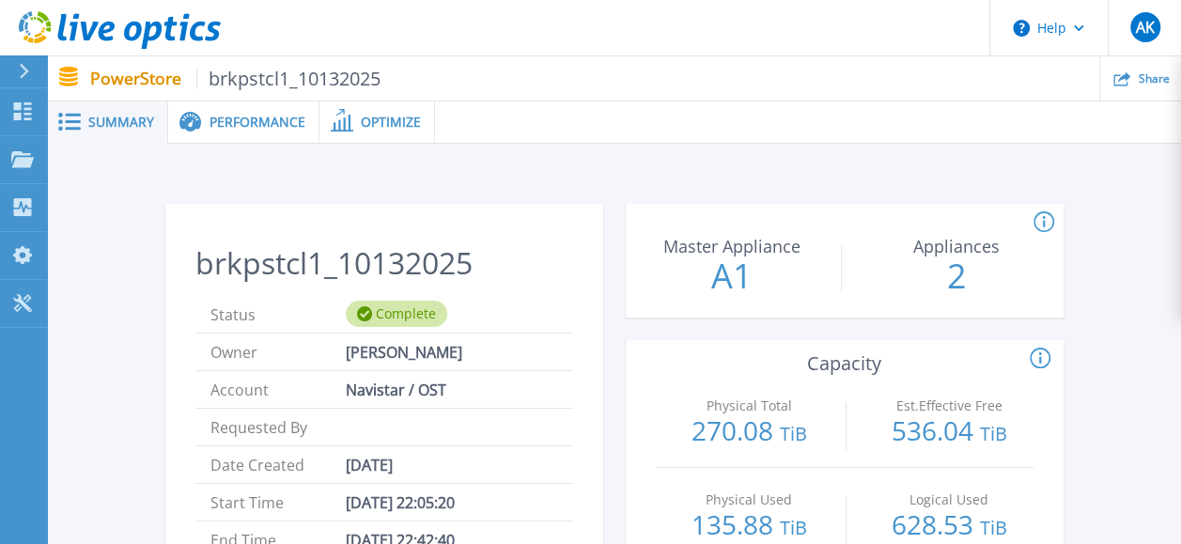
click at [404, 116] on span "Optimize" at bounding box center [391, 122] width 60 height 13
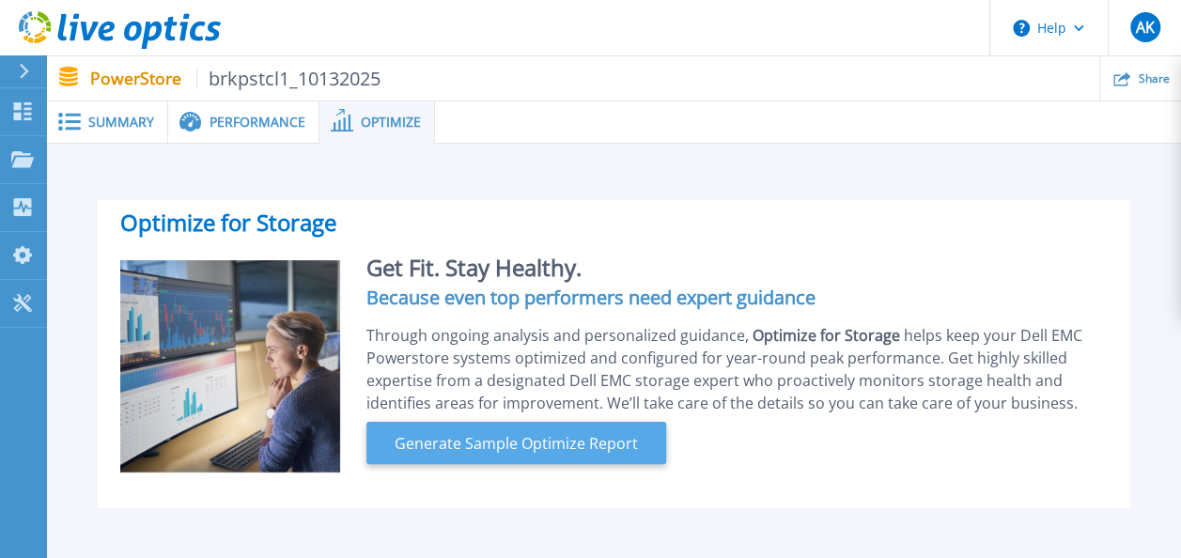
click at [498, 444] on span "Generate Sample Optimize Report" at bounding box center [516, 443] width 258 height 23
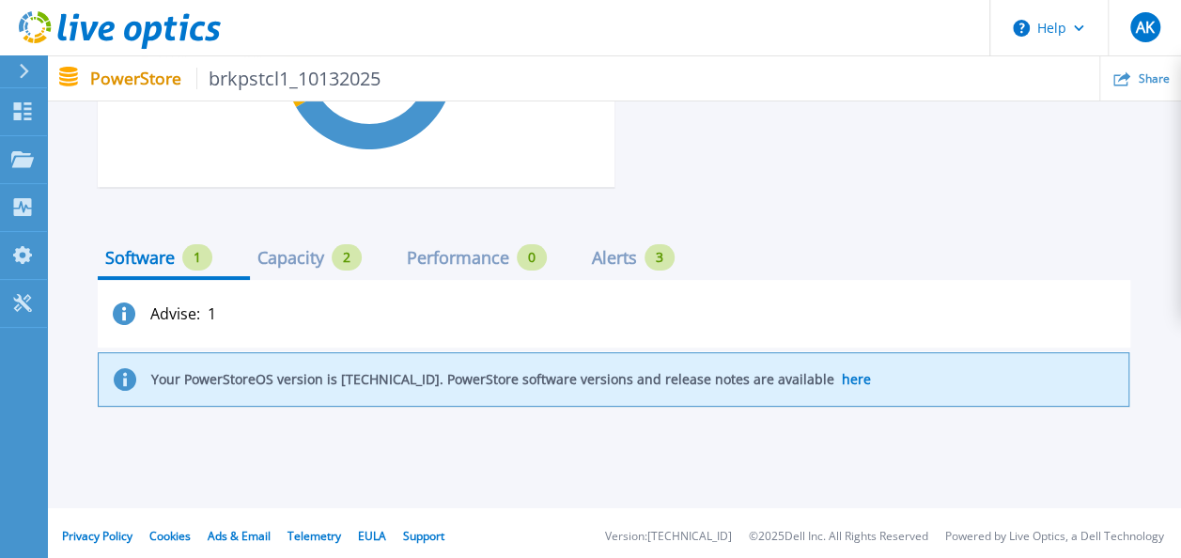
scroll to position [1225, 0]
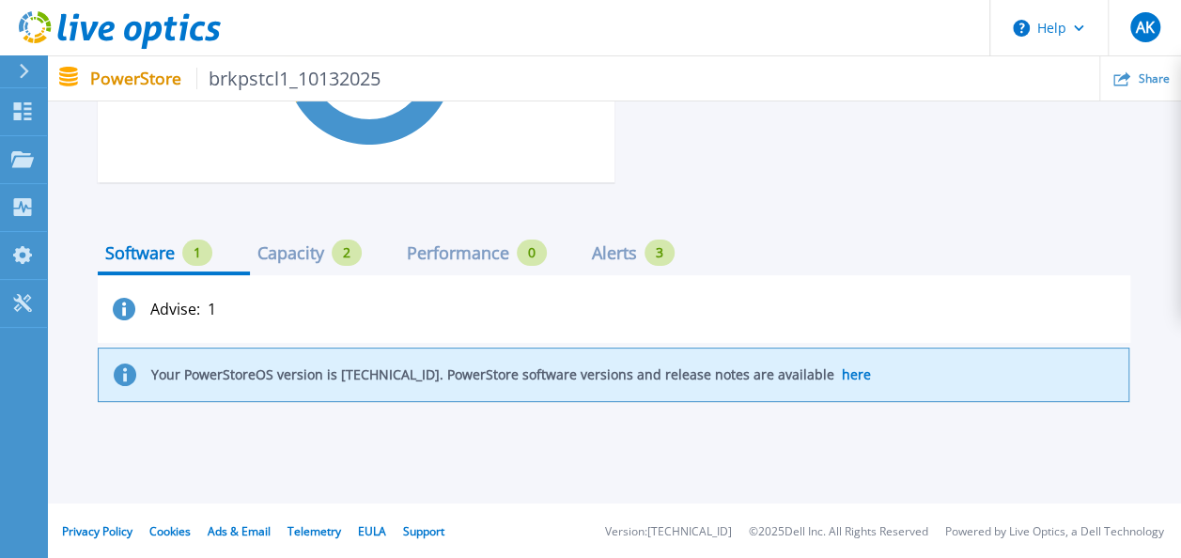
click at [296, 263] on div "Capacity 2" at bounding box center [309, 253] width 104 height 26
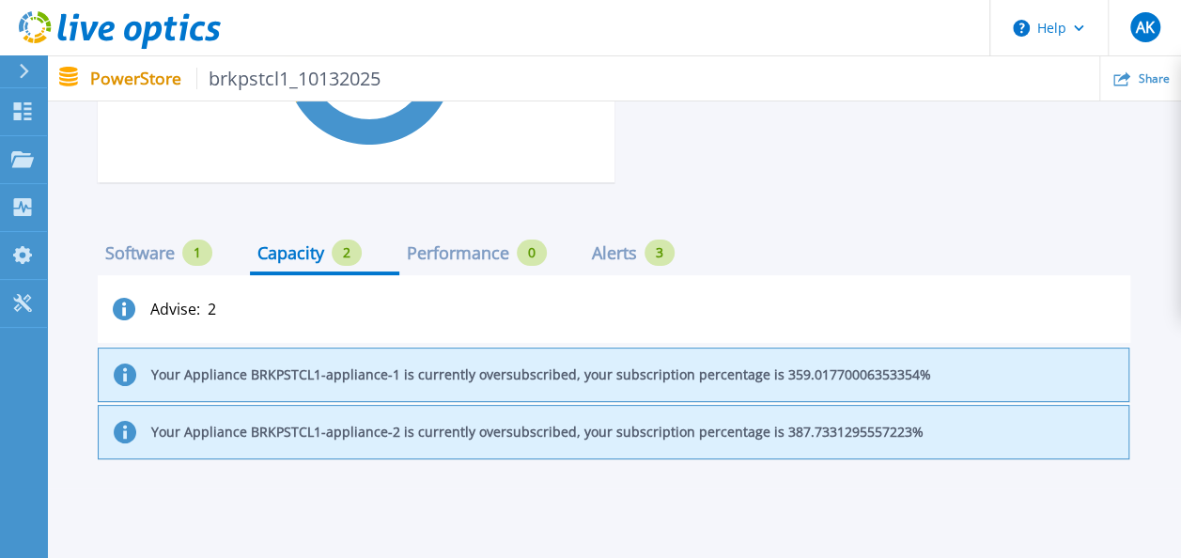
click at [425, 258] on div "Performance" at bounding box center [458, 252] width 102 height 15
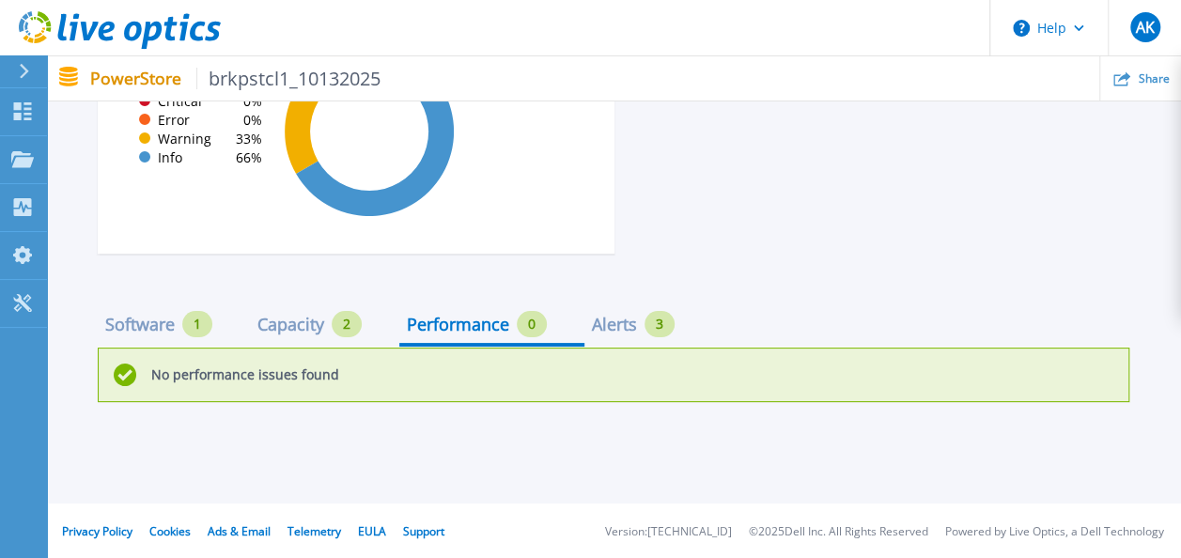
click at [607, 332] on div "Alerts" at bounding box center [614, 324] width 45 height 15
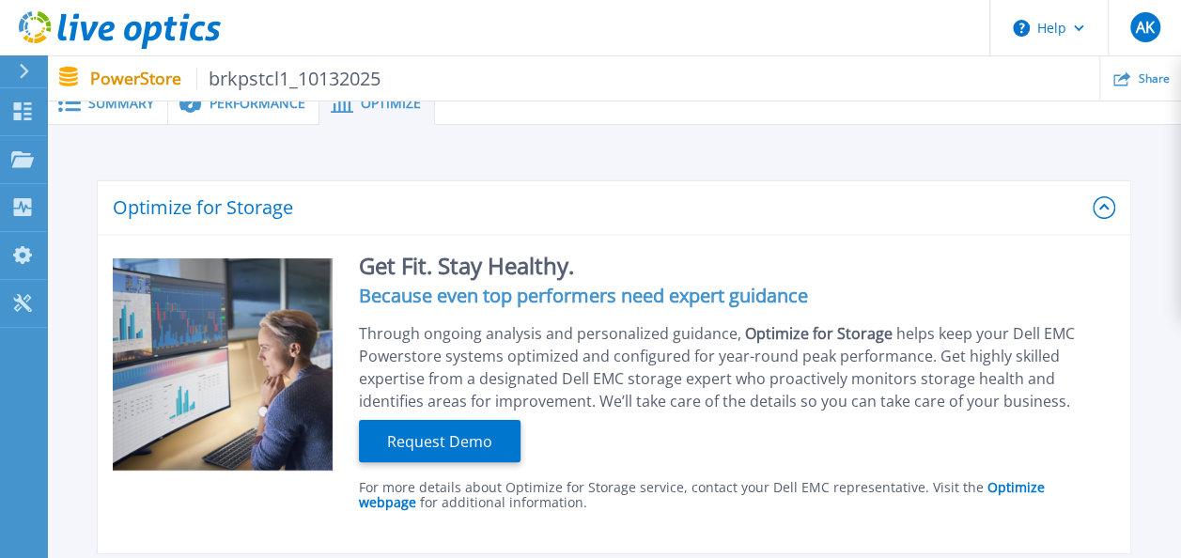
scroll to position [0, 0]
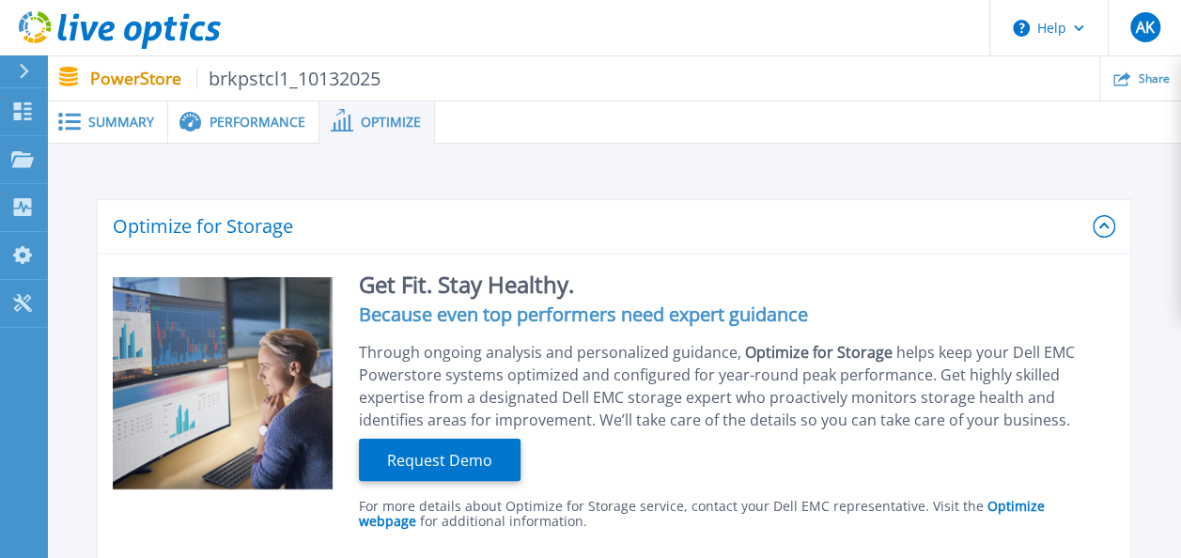
click at [216, 125] on span "Performance" at bounding box center [257, 122] width 96 height 13
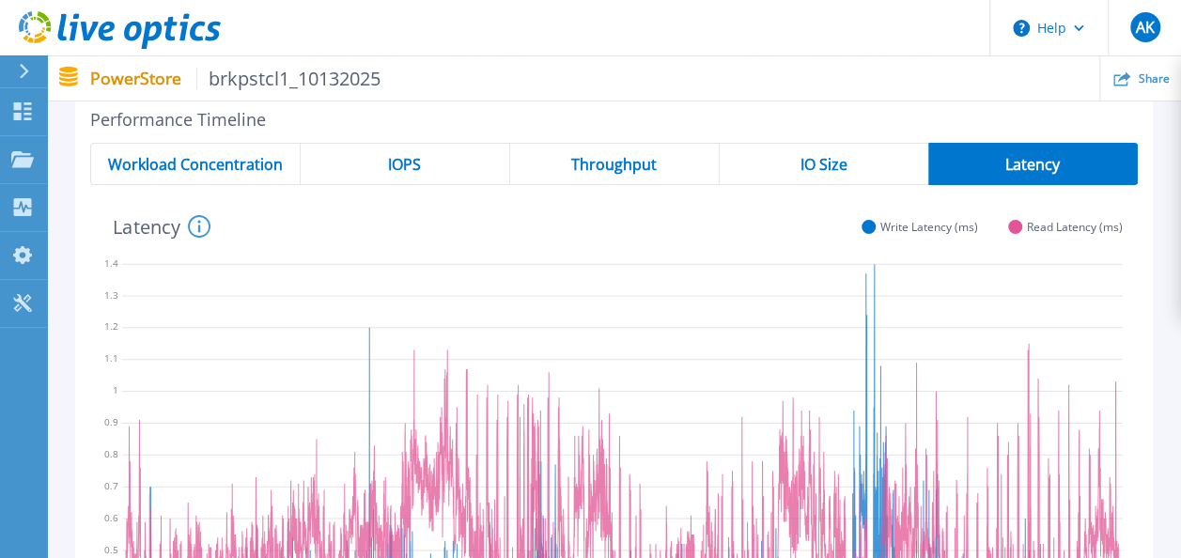
click at [219, 169] on span "Workload Concentration" at bounding box center [195, 164] width 175 height 15
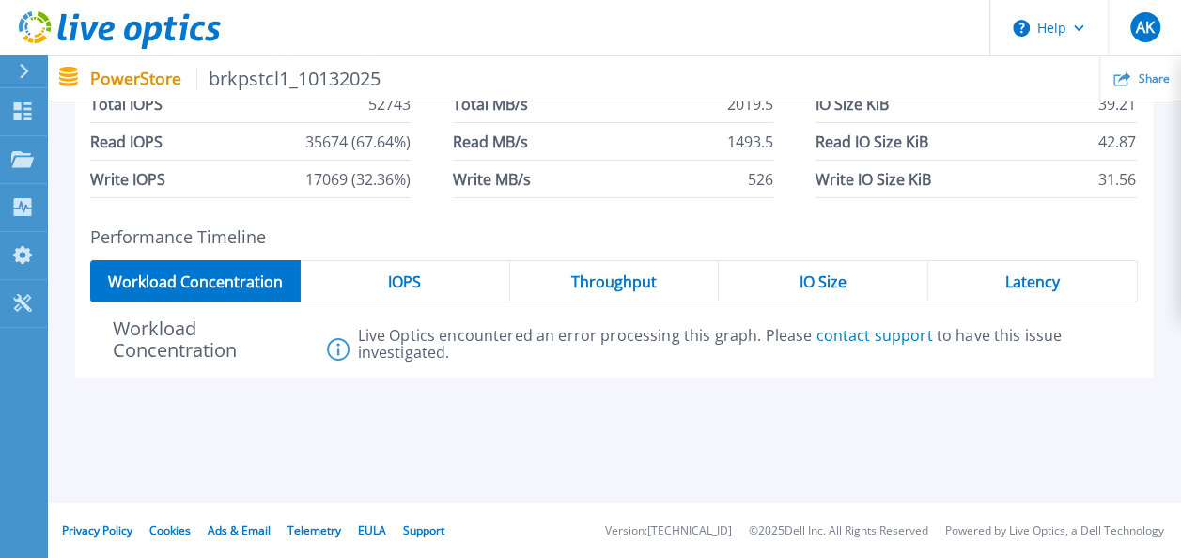
click at [348, 349] on icon at bounding box center [338, 349] width 23 height 23
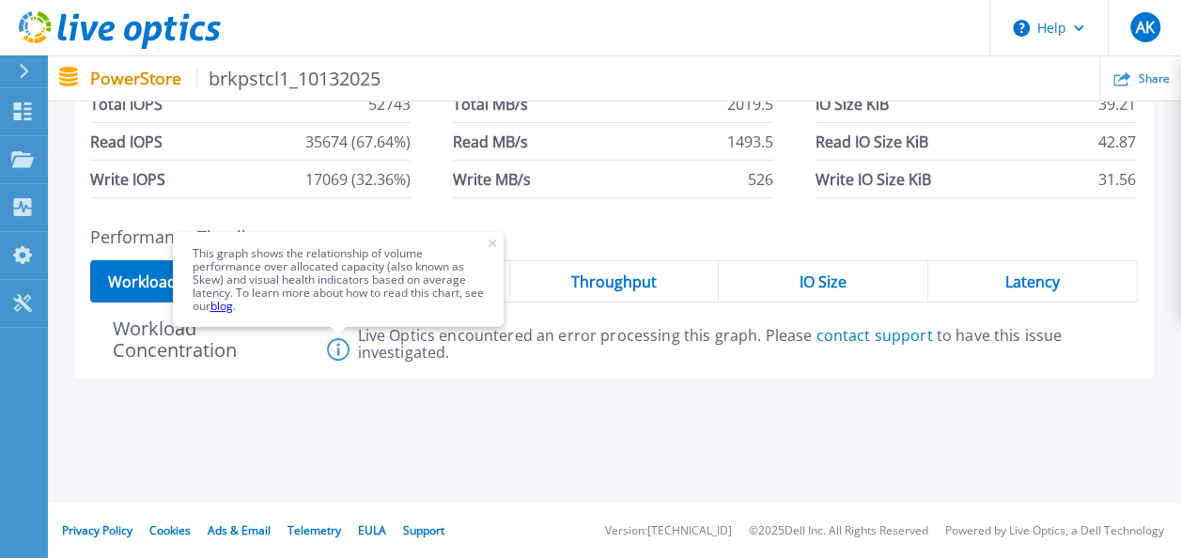
click at [505, 421] on div "Peak IOPS Peak Throughput 95% IOPS 95% Throughput Average Peak IOPS Date & Time…" at bounding box center [614, 185] width 1134 height 489
click at [495, 241] on rect at bounding box center [492, 244] width 8 height 8
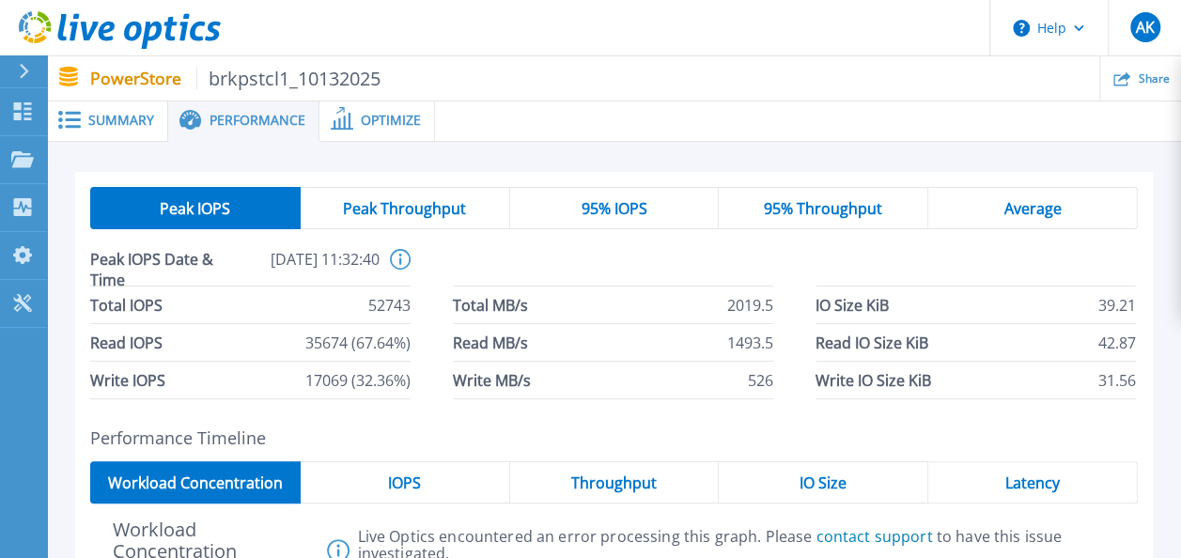
scroll to position [0, 0]
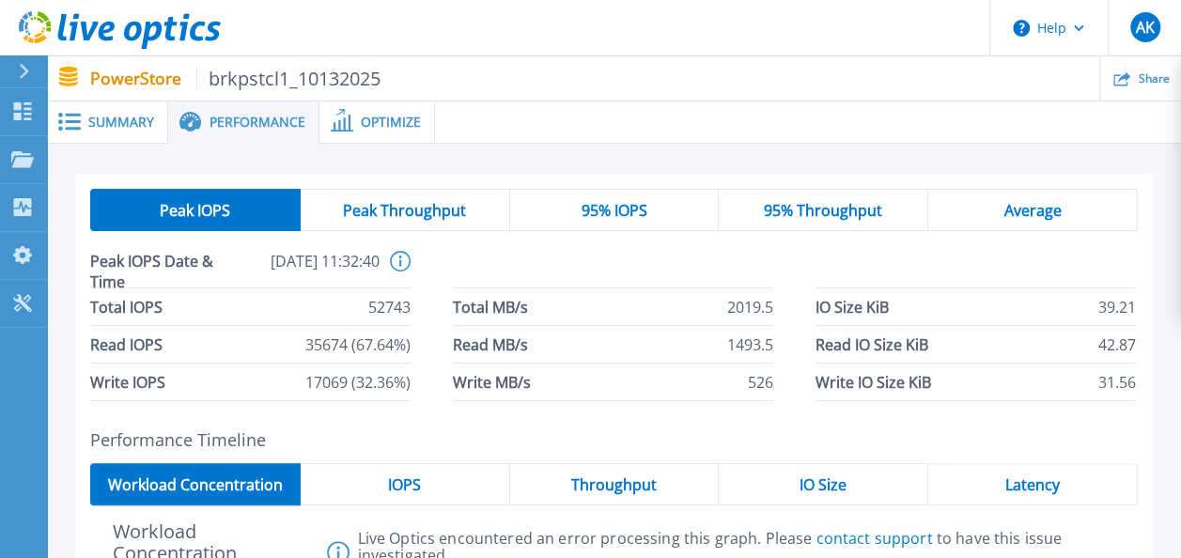
click at [397, 263] on icon at bounding box center [400, 261] width 21 height 21
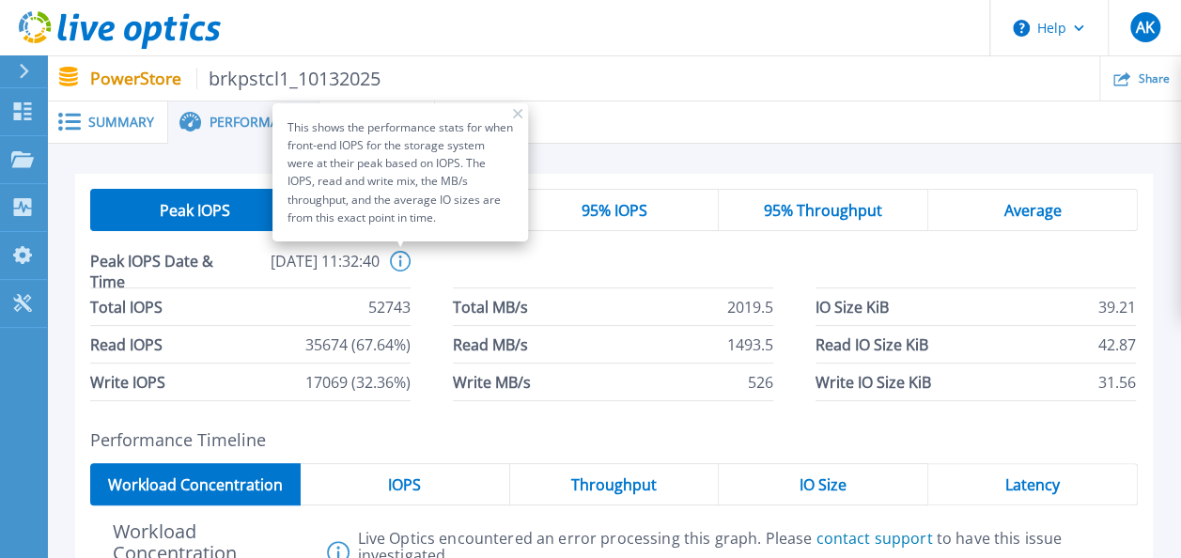
click at [397, 263] on icon at bounding box center [400, 261] width 21 height 21
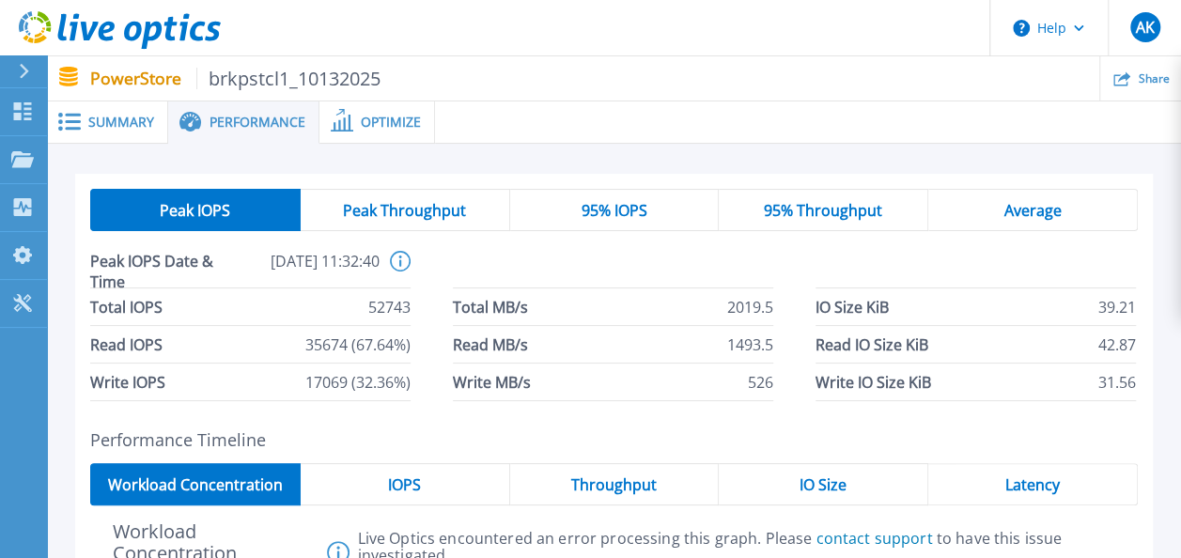
click at [423, 218] on span "Peak Throughput" at bounding box center [404, 210] width 123 height 15
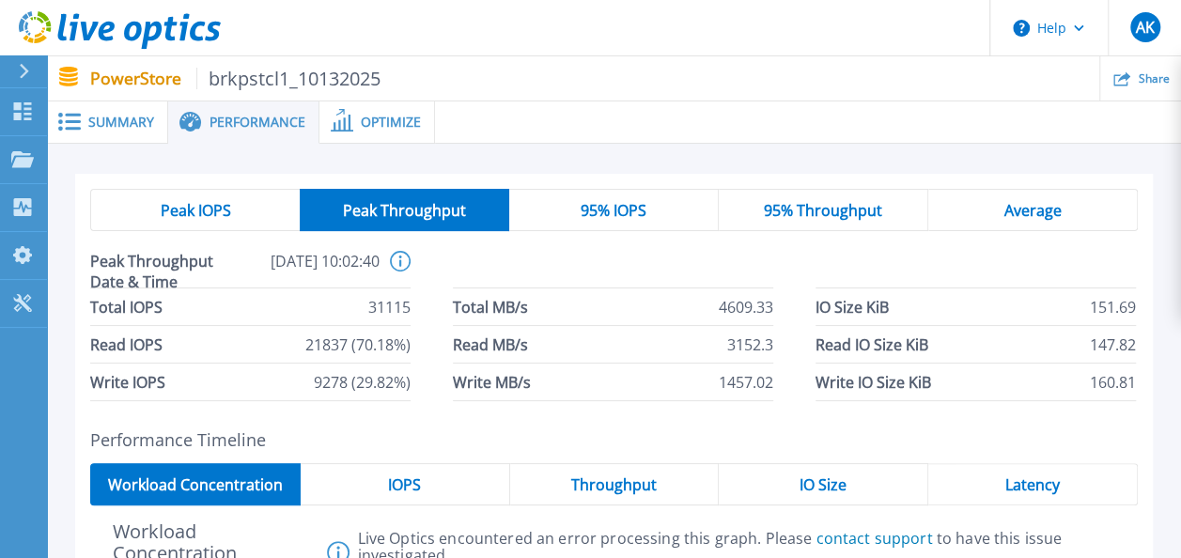
click at [648, 196] on div "95% IOPS" at bounding box center [613, 210] width 209 height 42
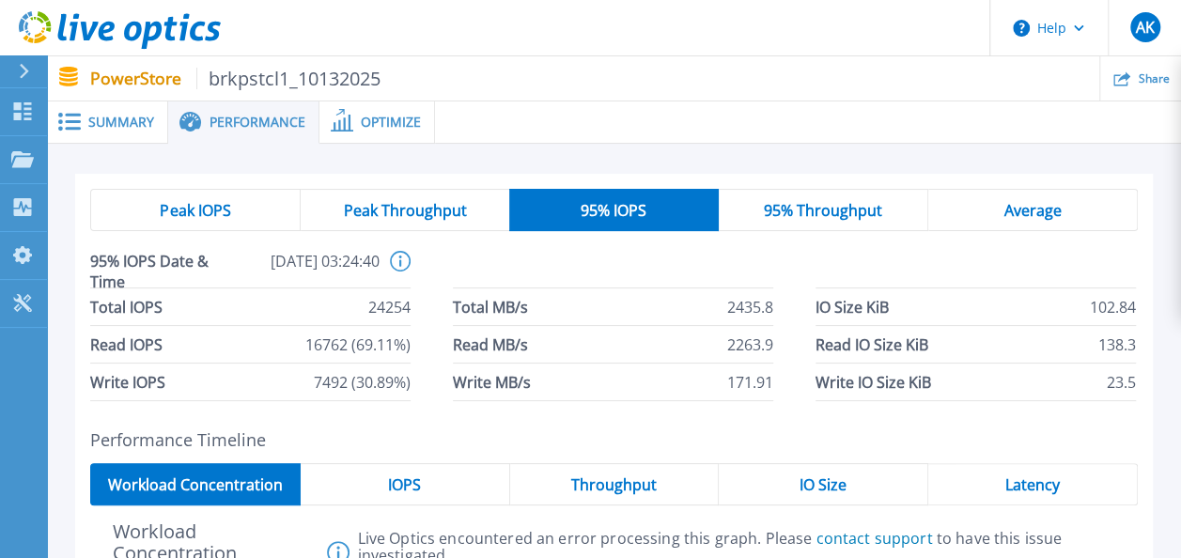
click at [859, 206] on span "95% Throughput" at bounding box center [823, 210] width 118 height 15
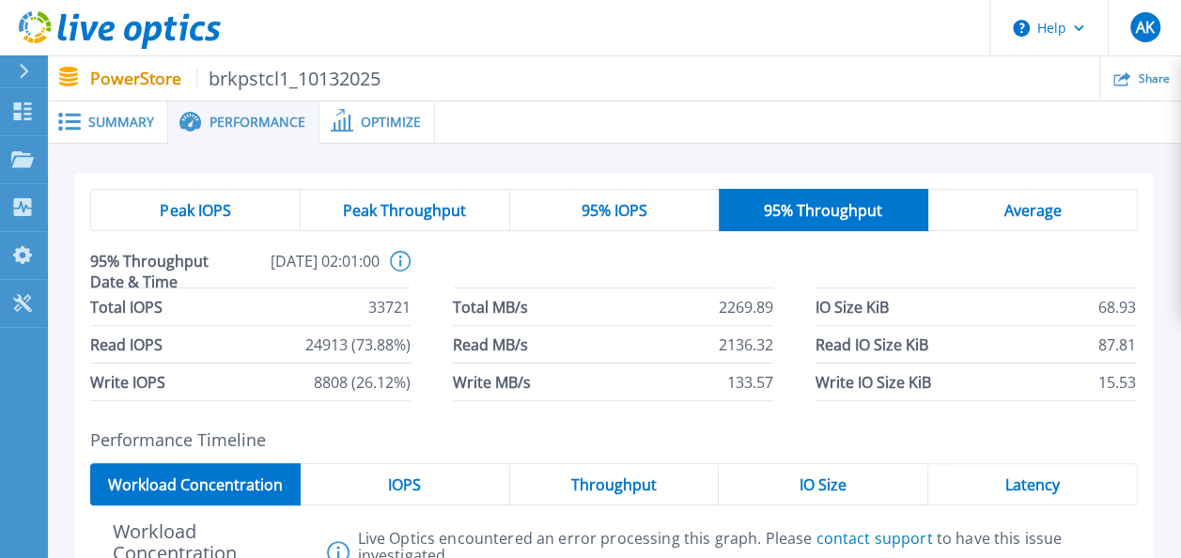
click at [1028, 203] on span "Average" at bounding box center [1031, 210] width 57 height 15
